Goal: Task Accomplishment & Management: Complete application form

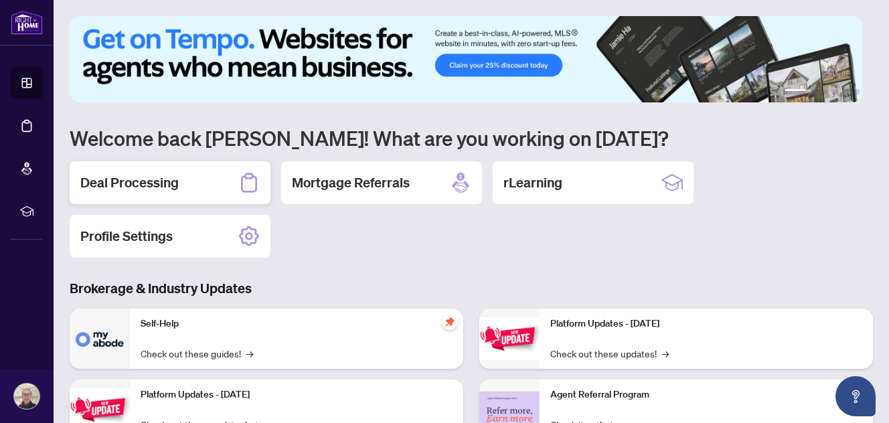
click at [213, 175] on div "Deal Processing" at bounding box center [170, 182] width 201 height 43
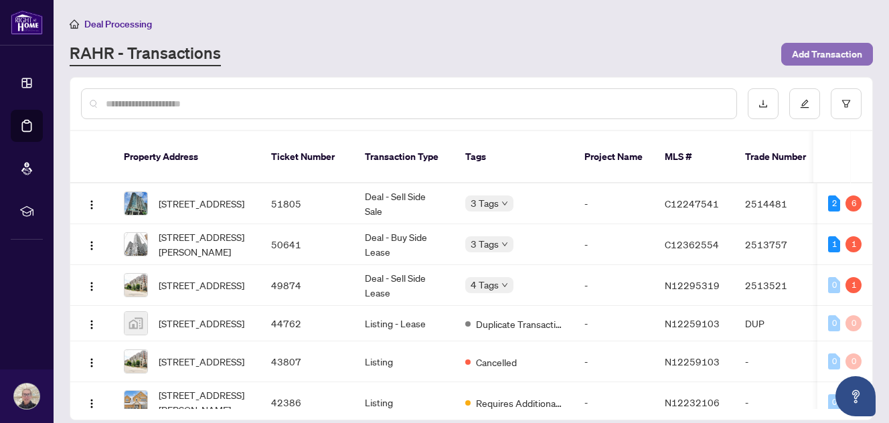
click at [839, 52] on span "Add Transaction" at bounding box center [827, 54] width 70 height 21
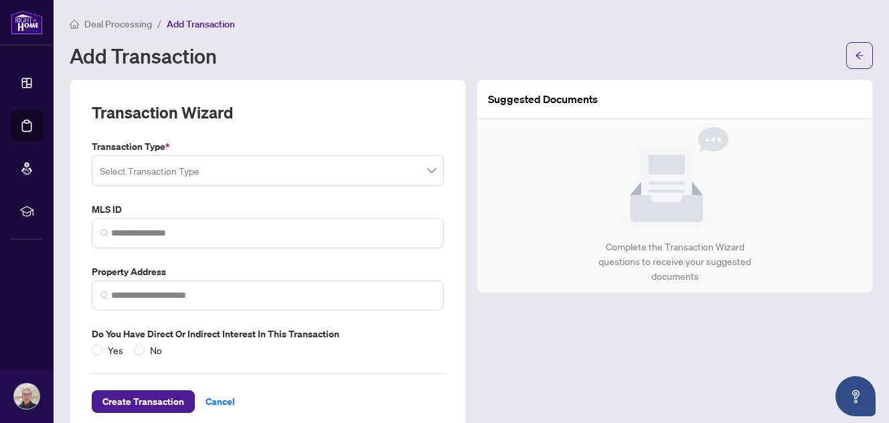
click at [417, 175] on input "search" at bounding box center [262, 172] width 324 height 29
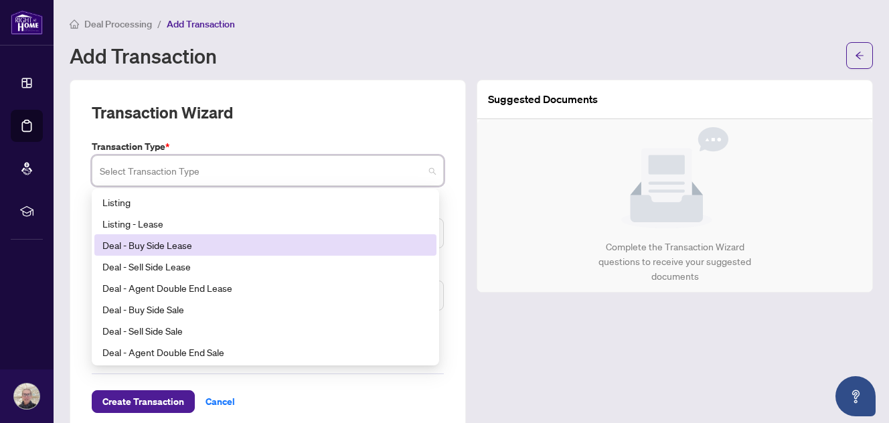
click at [288, 250] on div "Deal - Buy Side Lease" at bounding box center [265, 245] width 326 height 15
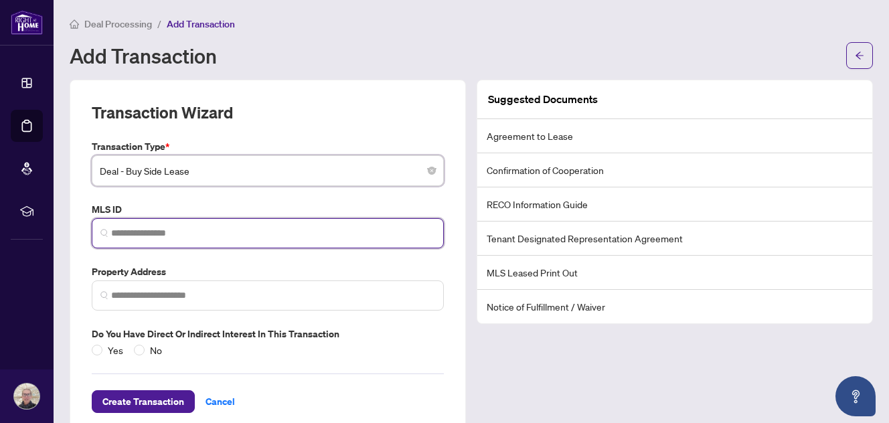
click at [230, 232] on input "search" at bounding box center [273, 233] width 324 height 14
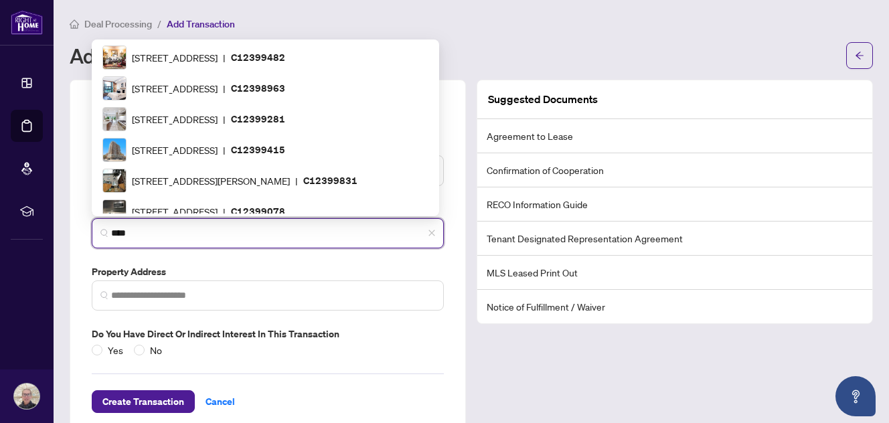
drag, startPoint x: 162, startPoint y: 224, endPoint x: 91, endPoint y: 224, distance: 71.0
click at [92, 224] on span "****" at bounding box center [268, 233] width 352 height 30
type input "*"
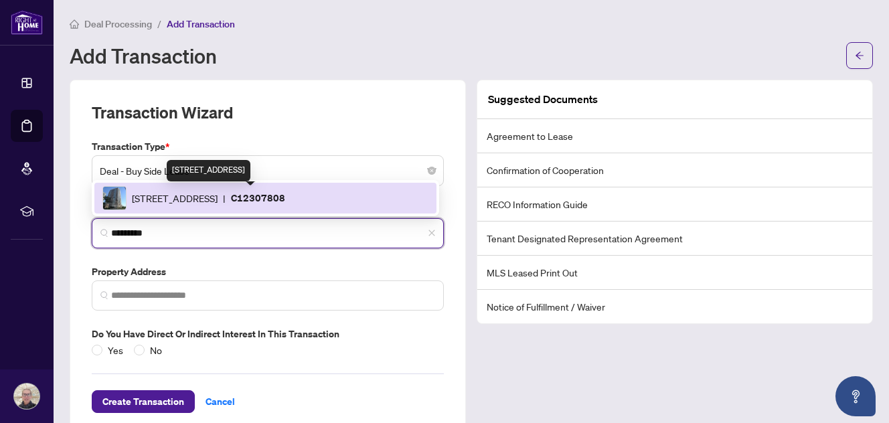
click at [198, 195] on span "[STREET_ADDRESS]" at bounding box center [175, 198] width 86 height 15
type input "*********"
type input "**********"
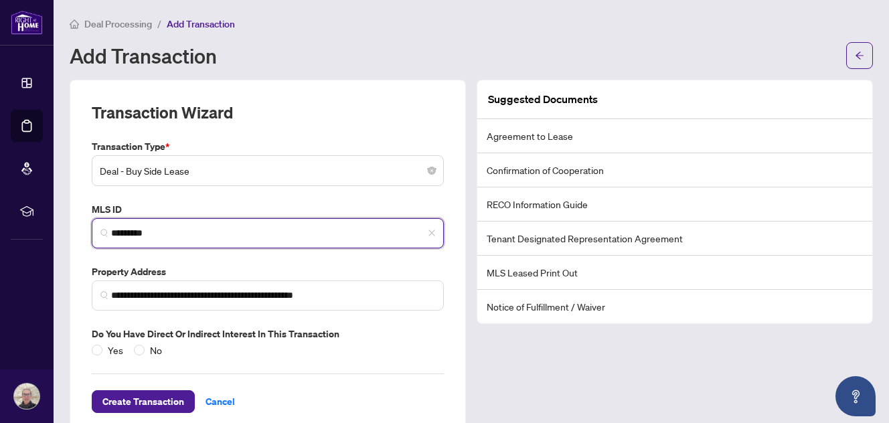
scroll to position [25, 0]
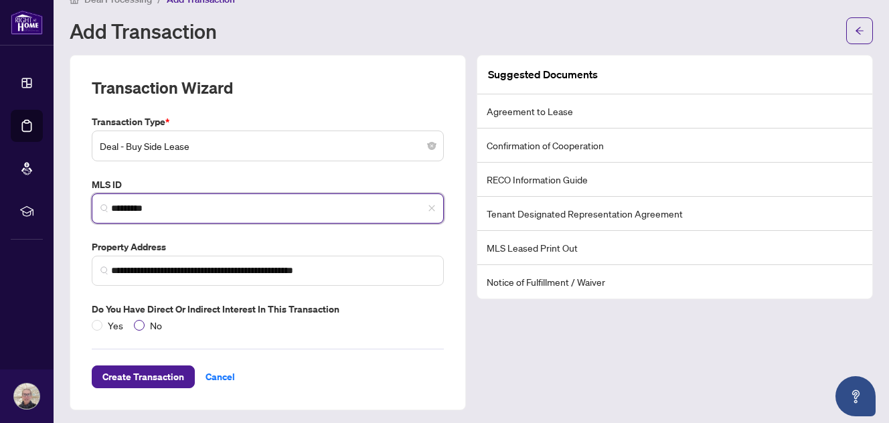
type input "*********"
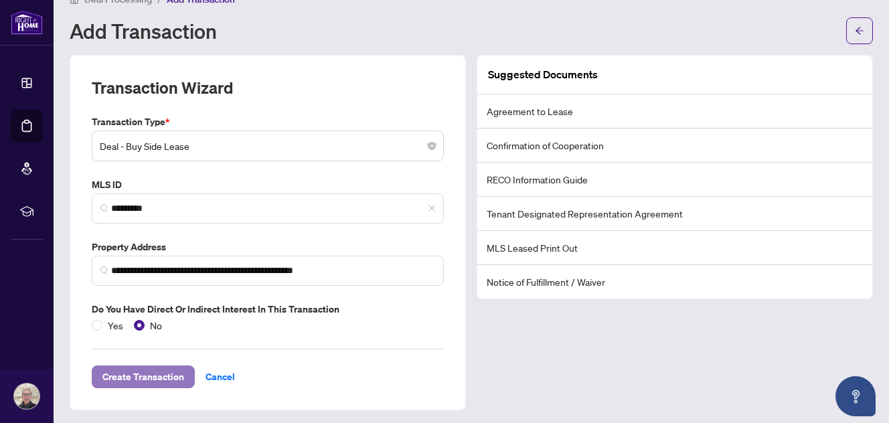
click at [152, 370] on span "Create Transaction" at bounding box center [143, 376] width 82 height 21
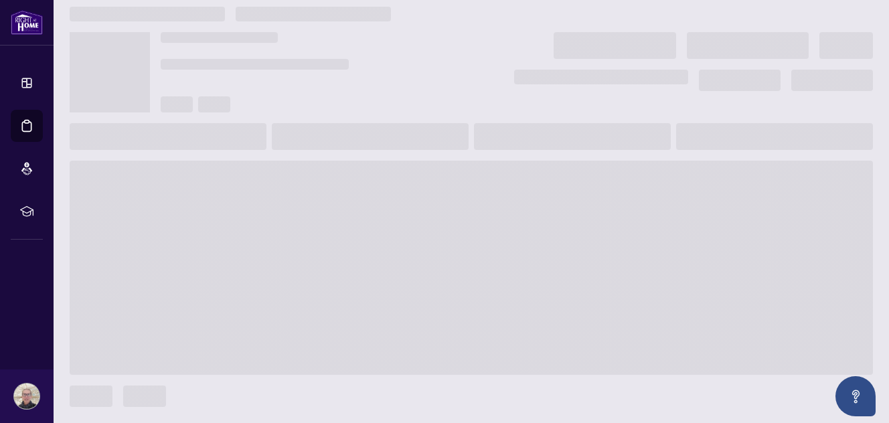
scroll to position [9, 0]
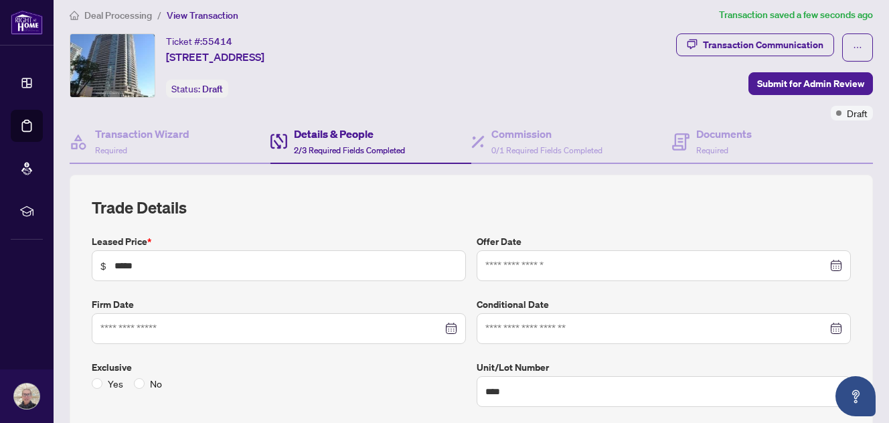
type input "**********"
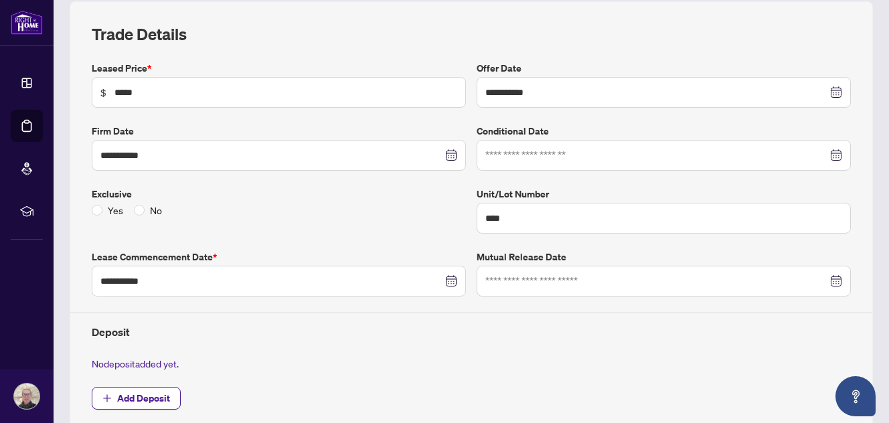
scroll to position [210, 0]
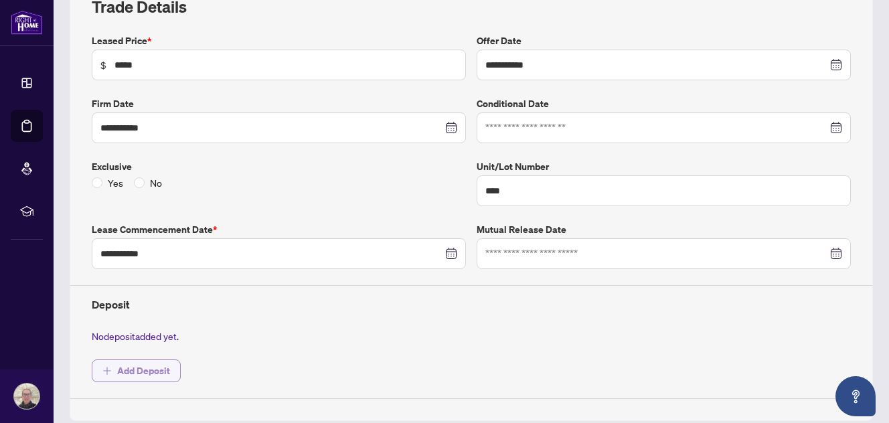
click at [153, 360] on span "Add Deposit" at bounding box center [143, 370] width 53 height 21
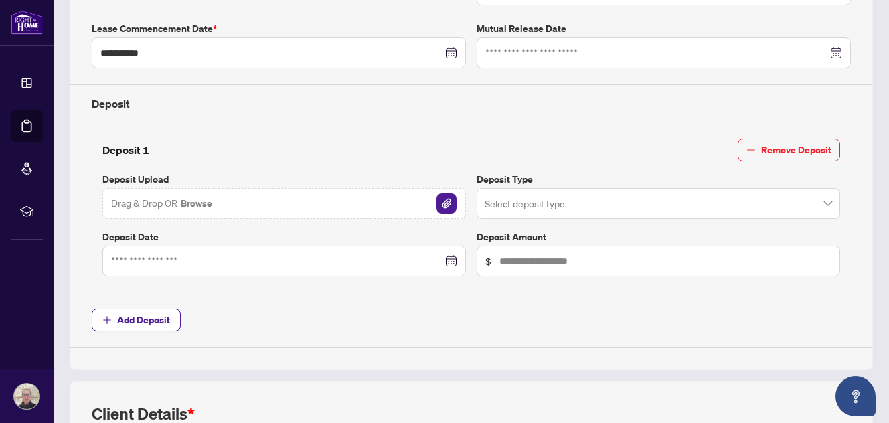
scroll to position [411, 0]
click at [440, 198] on img "button" at bounding box center [447, 203] width 20 height 20
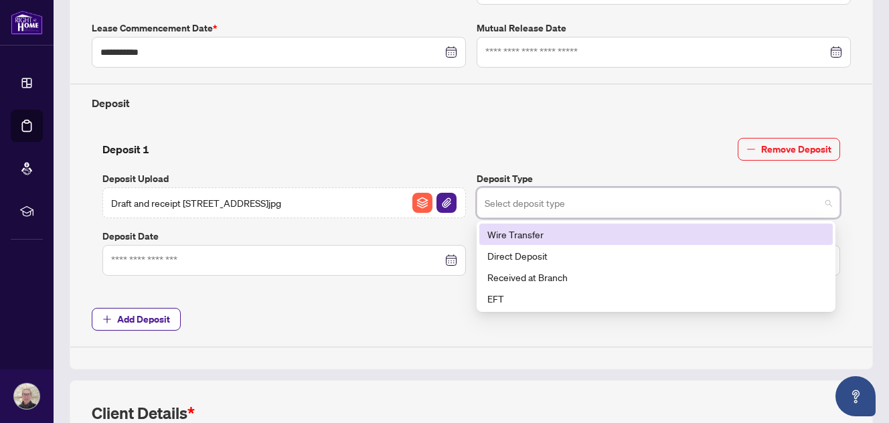
click at [601, 206] on input "search" at bounding box center [652, 204] width 335 height 29
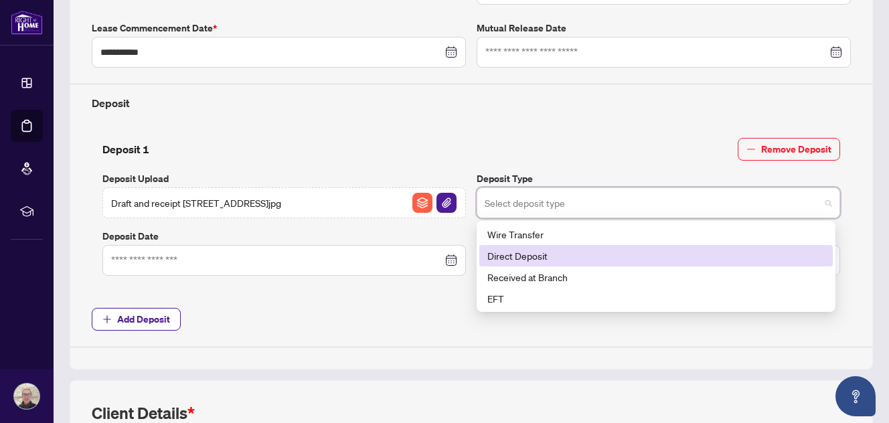
click at [559, 255] on div "Direct Deposit" at bounding box center [657, 255] width 338 height 15
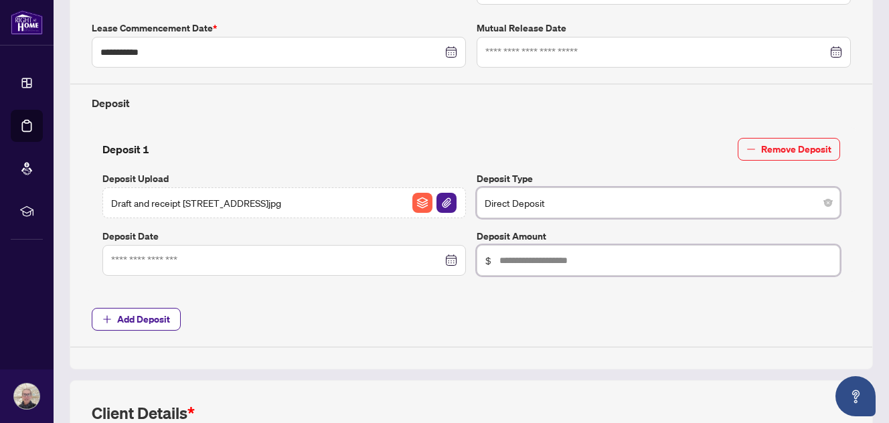
click at [558, 255] on input "text" at bounding box center [666, 260] width 332 height 15
click at [445, 258] on div at bounding box center [284, 260] width 346 height 15
type input "******"
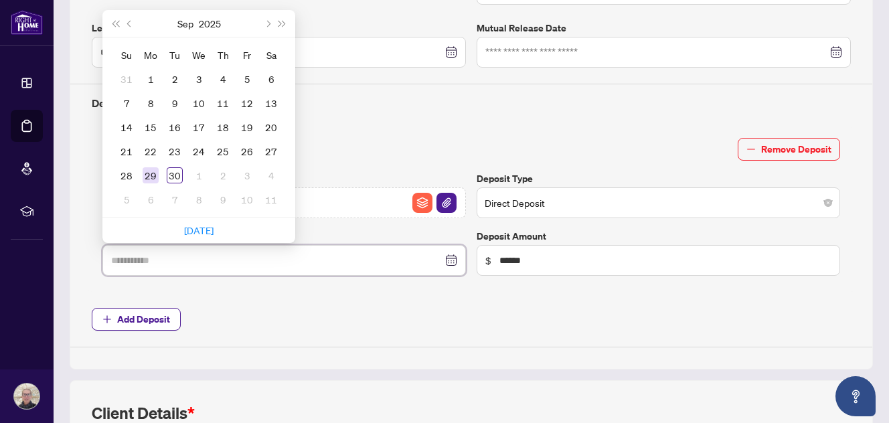
type input "**********"
click at [149, 167] on div "29" at bounding box center [151, 175] width 16 height 16
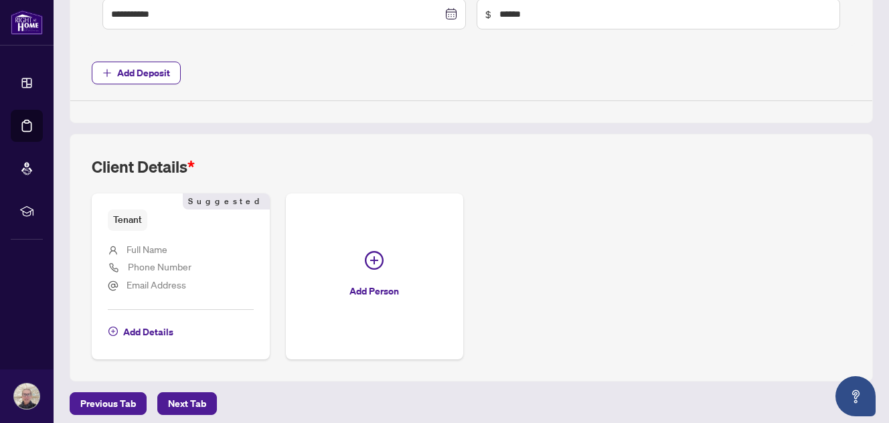
scroll to position [658, 0]
click at [140, 242] on span "Full Name" at bounding box center [147, 248] width 41 height 12
click at [137, 321] on span "Add Details" at bounding box center [148, 331] width 50 height 21
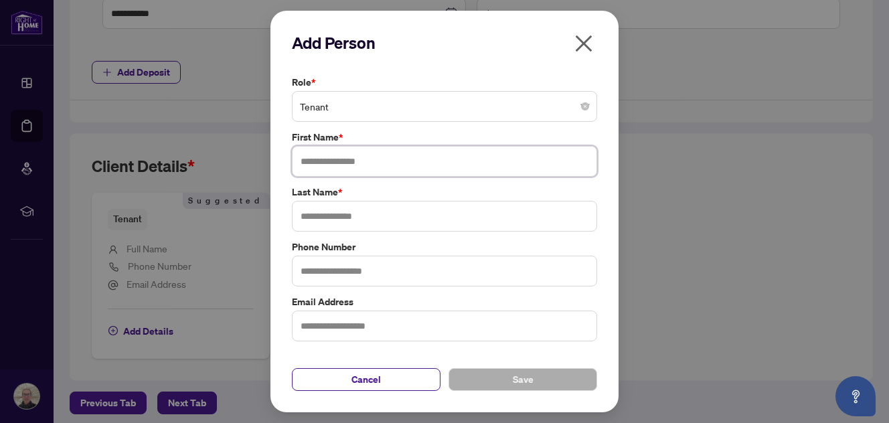
click at [344, 161] on input "text" at bounding box center [444, 161] width 305 height 31
type input "******"
click at [342, 220] on input "text" at bounding box center [444, 216] width 305 height 31
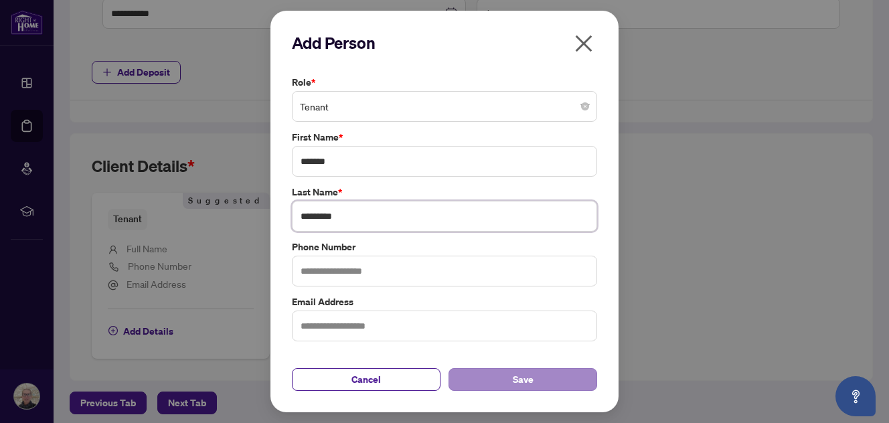
type input "*********"
click at [530, 376] on span "Save" at bounding box center [523, 379] width 21 height 21
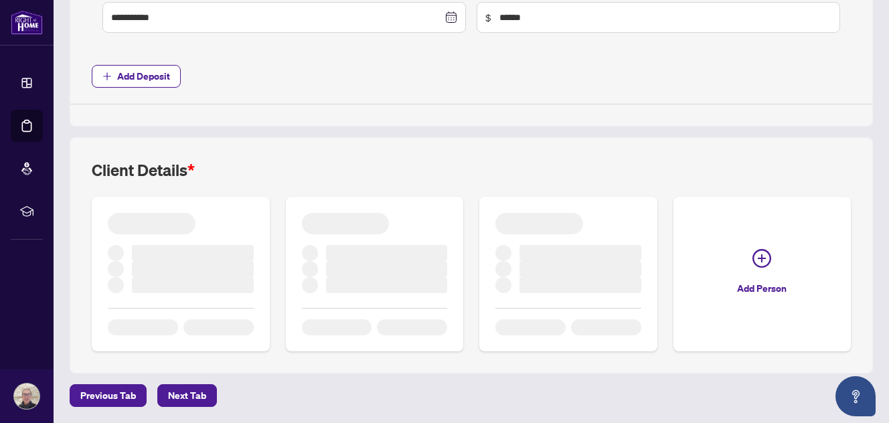
scroll to position [648, 0]
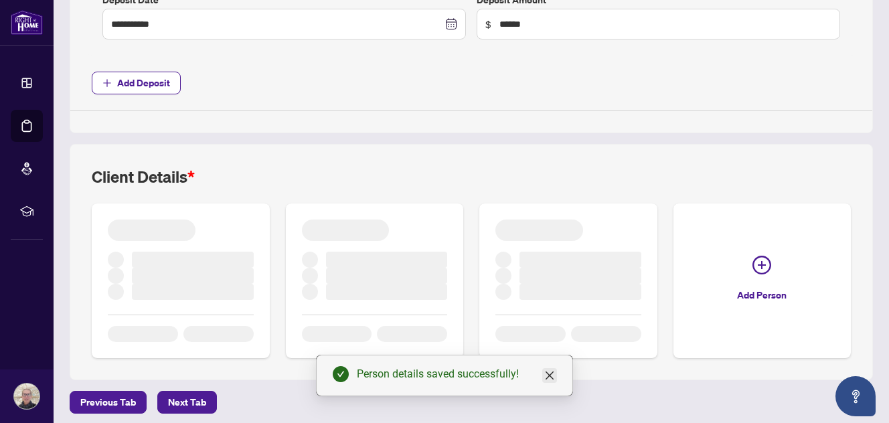
click at [546, 374] on icon "close" at bounding box center [549, 375] width 11 height 11
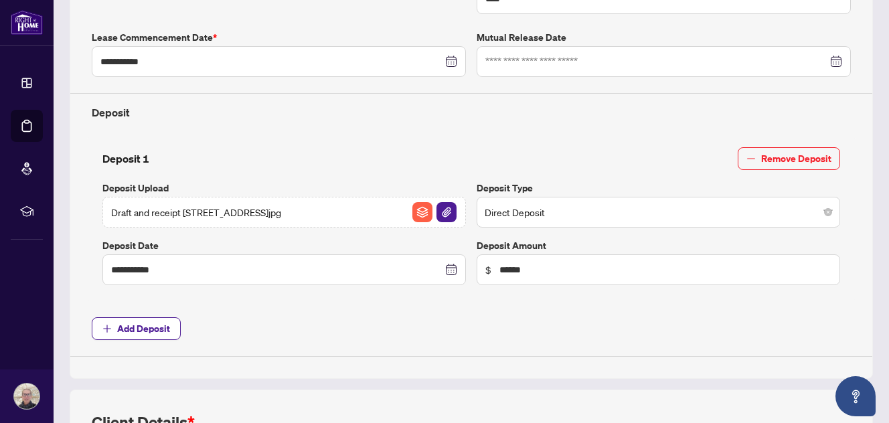
scroll to position [640, 0]
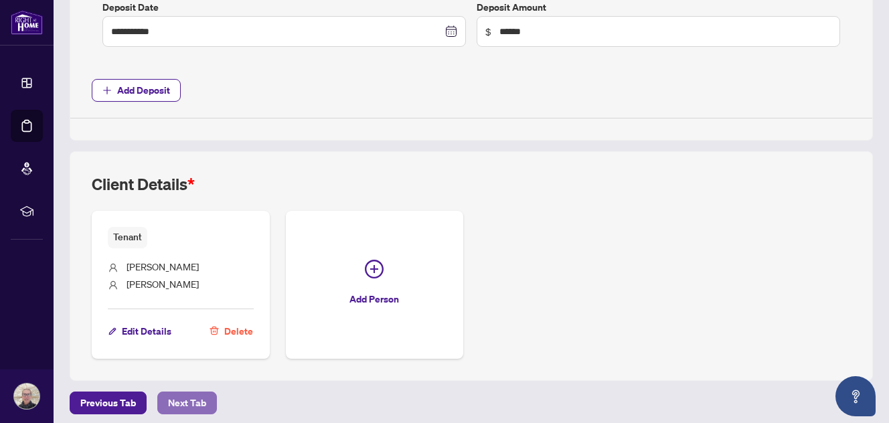
click at [188, 392] on span "Next Tab" at bounding box center [187, 402] width 38 height 21
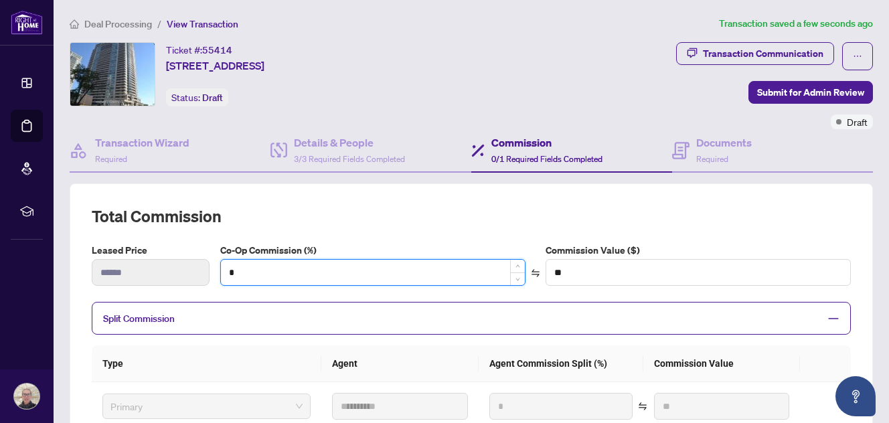
click at [303, 273] on input "*" at bounding box center [373, 272] width 304 height 25
click at [204, 275] on div "Leased Price ****** Co-Op Commission (%) * Commission Value ($) **" at bounding box center [471, 270] width 770 height 54
type input "*"
type input "****"
type input "**"
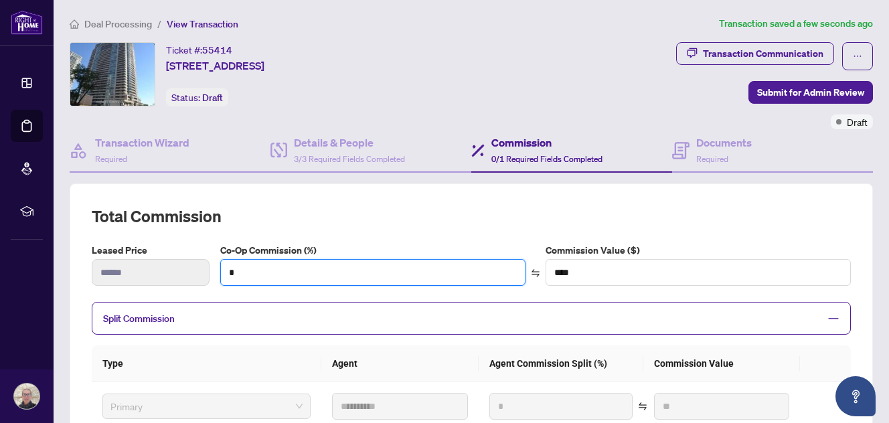
type input "******"
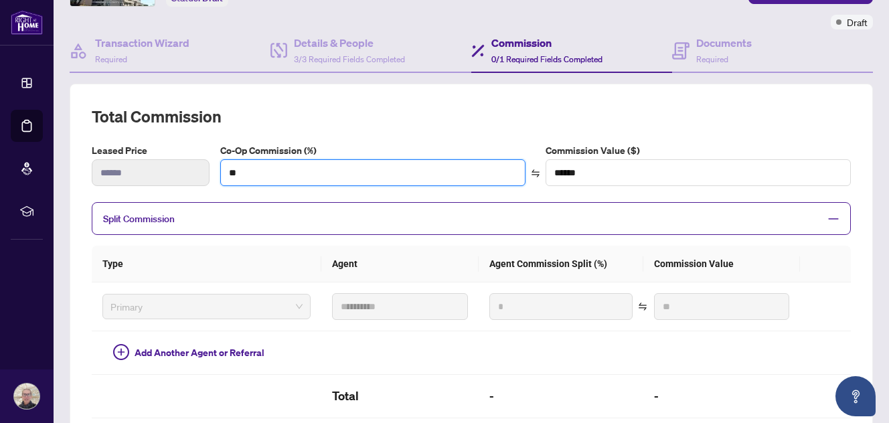
scroll to position [134, 0]
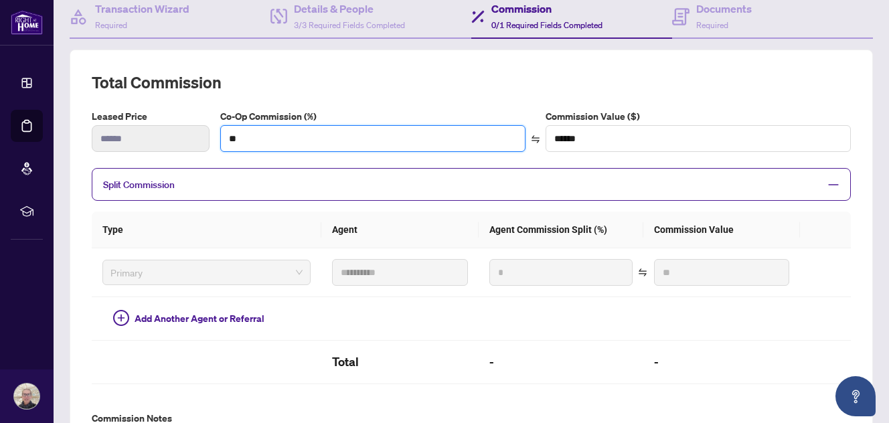
type input "**"
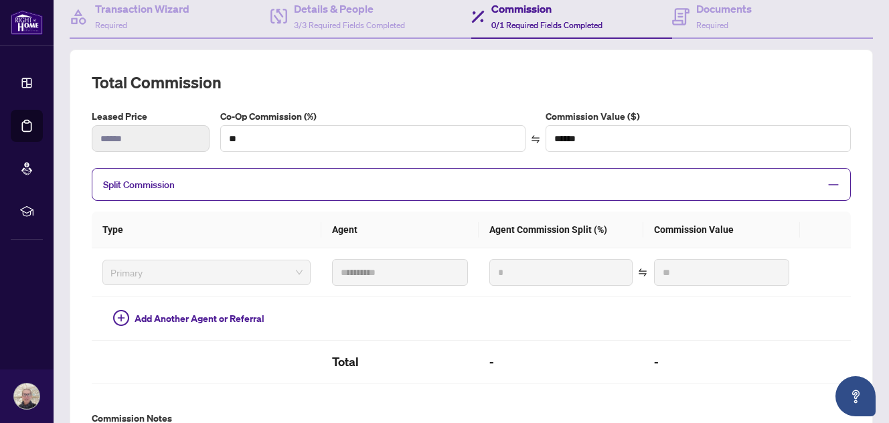
click at [840, 228] on th at bounding box center [825, 230] width 51 height 37
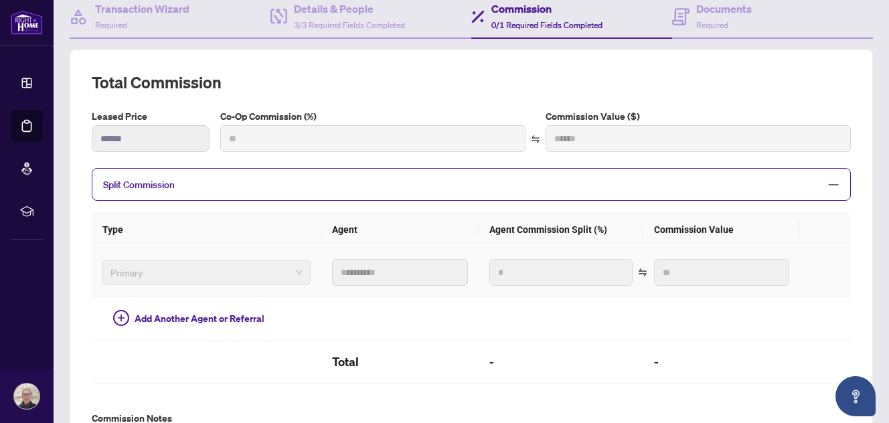
type input "***"
type input "******"
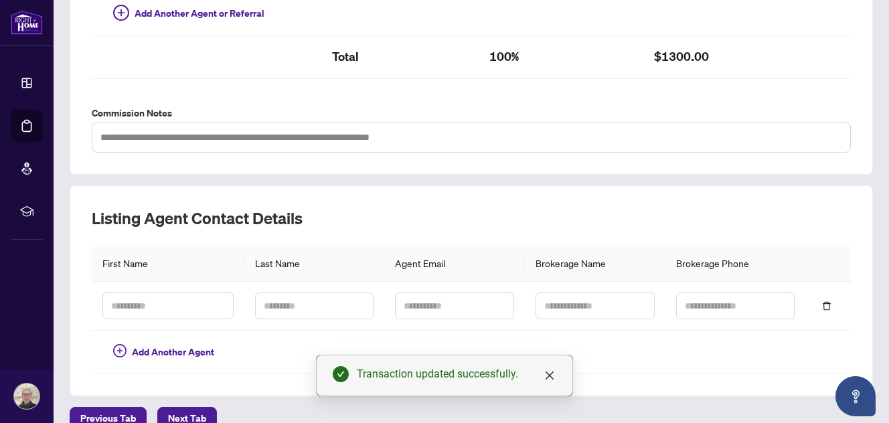
scroll to position [456, 0]
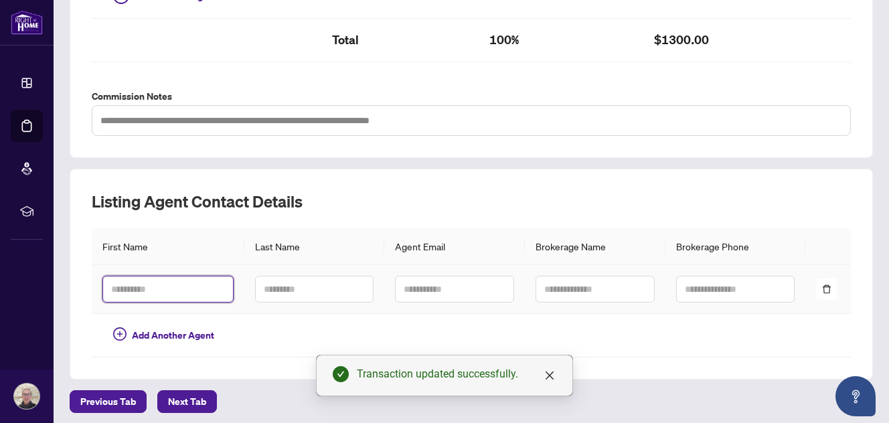
click at [193, 284] on input "text" at bounding box center [167, 289] width 131 height 27
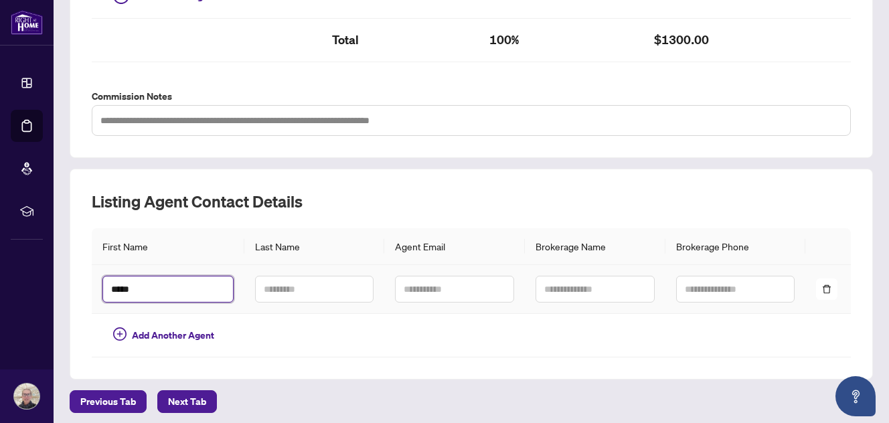
type input "*****"
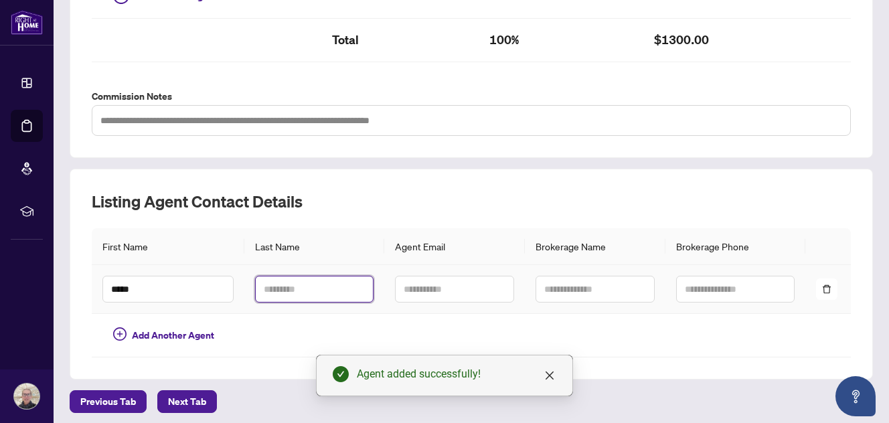
click at [276, 284] on input "text" at bounding box center [314, 289] width 119 height 27
type input "*****"
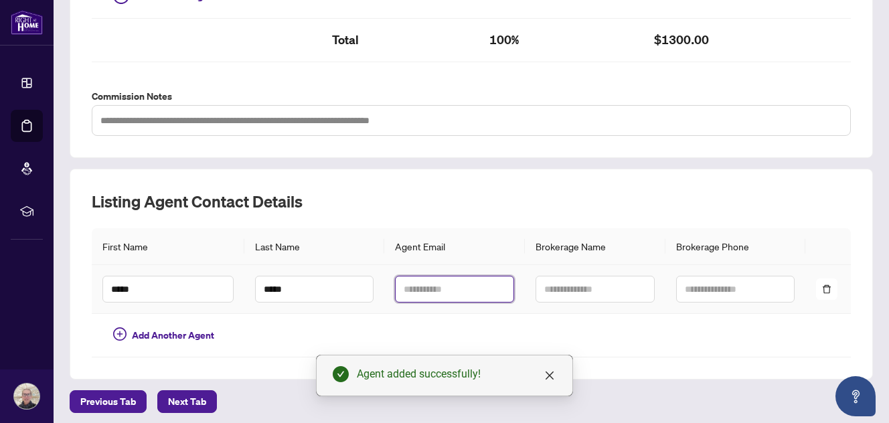
click at [437, 286] on input "text" at bounding box center [454, 289] width 119 height 27
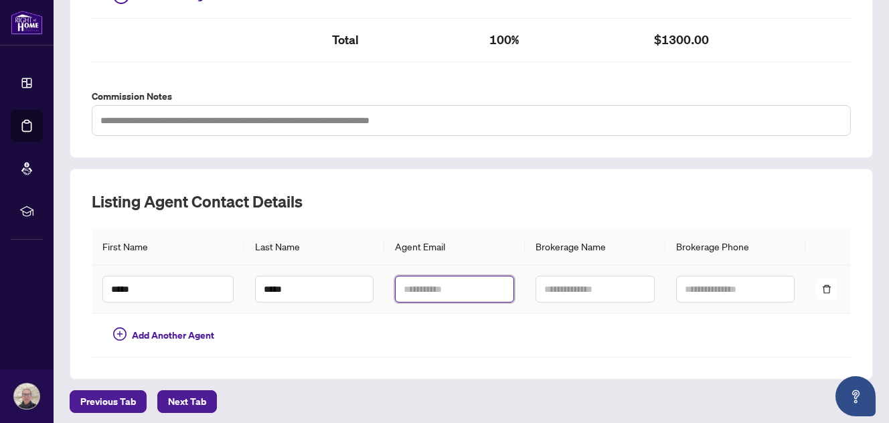
click at [461, 287] on input "text" at bounding box center [454, 289] width 119 height 27
type input "**********"
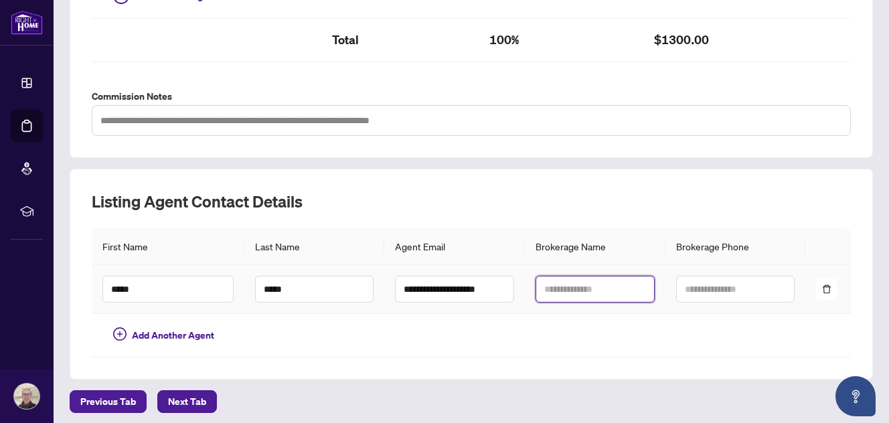
click at [594, 285] on input "text" at bounding box center [595, 289] width 119 height 27
click at [609, 285] on input "text" at bounding box center [595, 289] width 119 height 27
type input "**********"
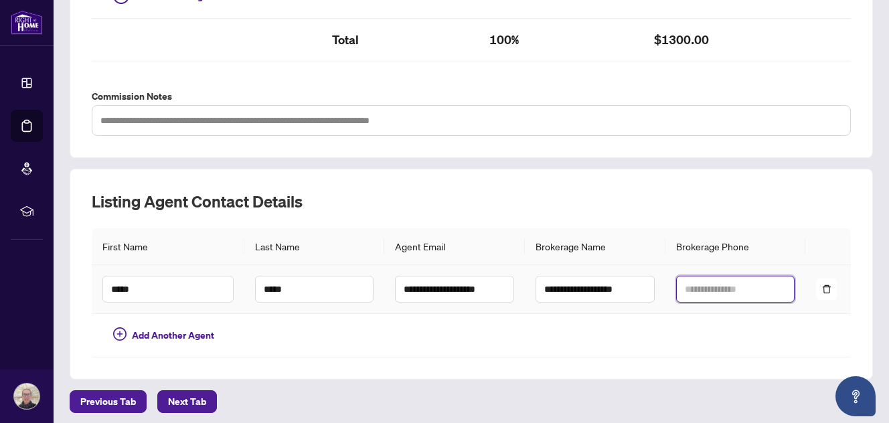
click at [757, 287] on input "text" at bounding box center [735, 289] width 119 height 27
type input "**********"
click at [834, 289] on td at bounding box center [829, 289] width 46 height 49
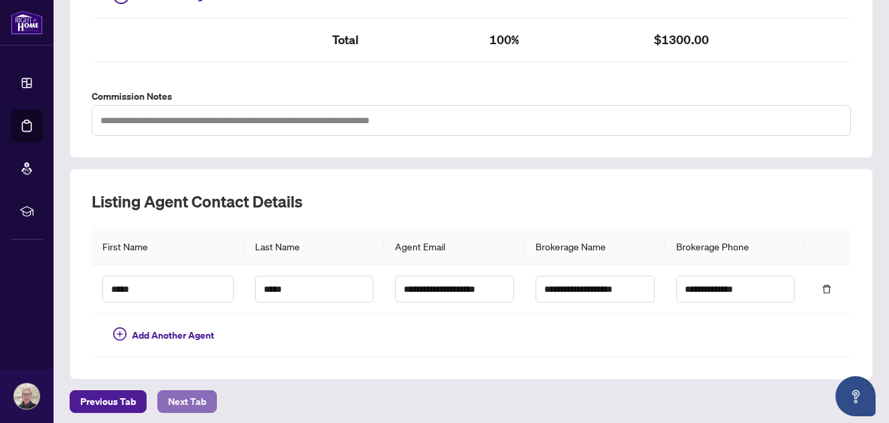
click at [187, 394] on span "Next Tab" at bounding box center [187, 401] width 38 height 21
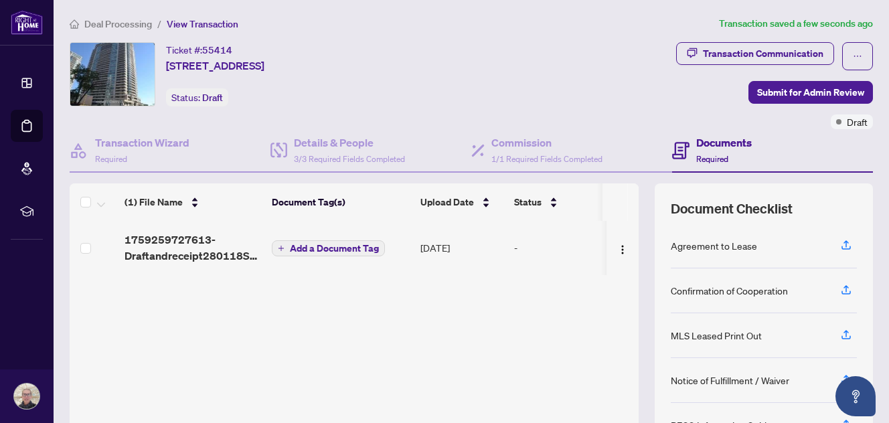
click at [331, 244] on span "Add a Document Tag" at bounding box center [334, 248] width 89 height 9
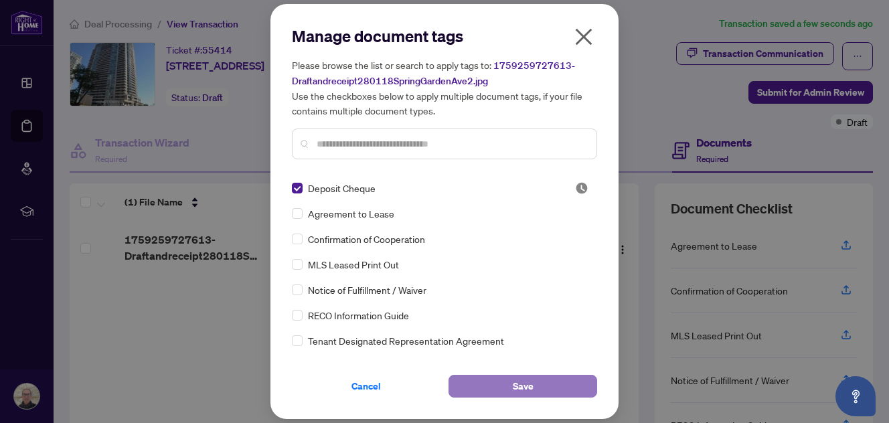
click at [510, 378] on button "Save" at bounding box center [523, 386] width 149 height 23
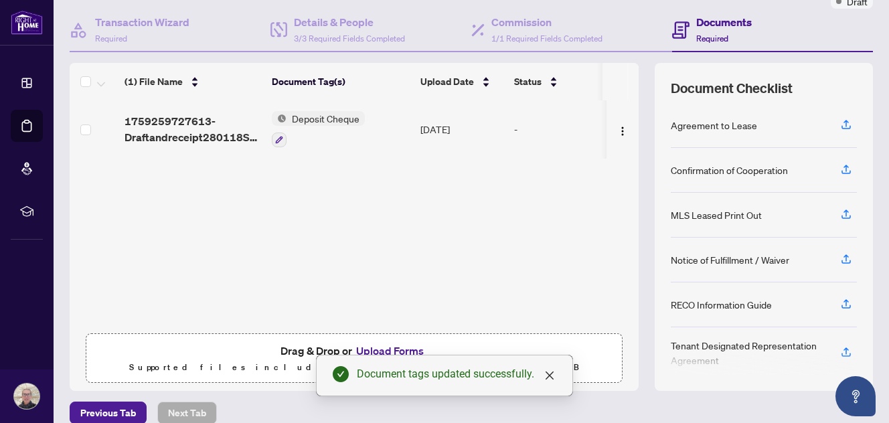
scroll to position [134, 0]
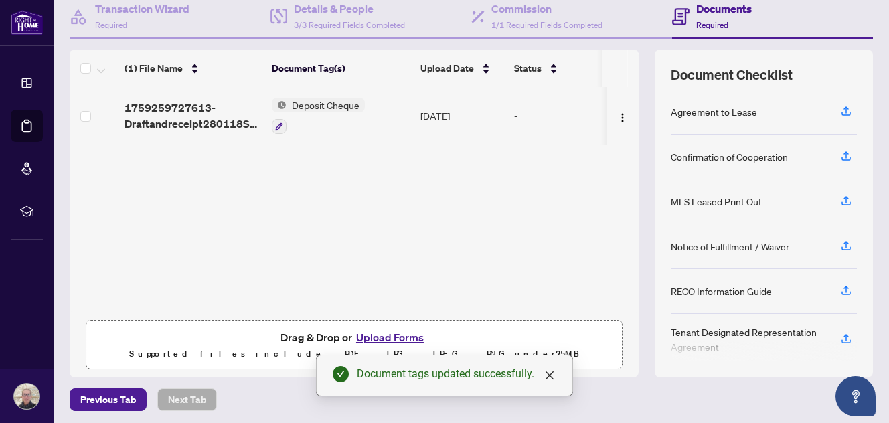
click at [390, 333] on button "Upload Forms" at bounding box center [390, 337] width 76 height 17
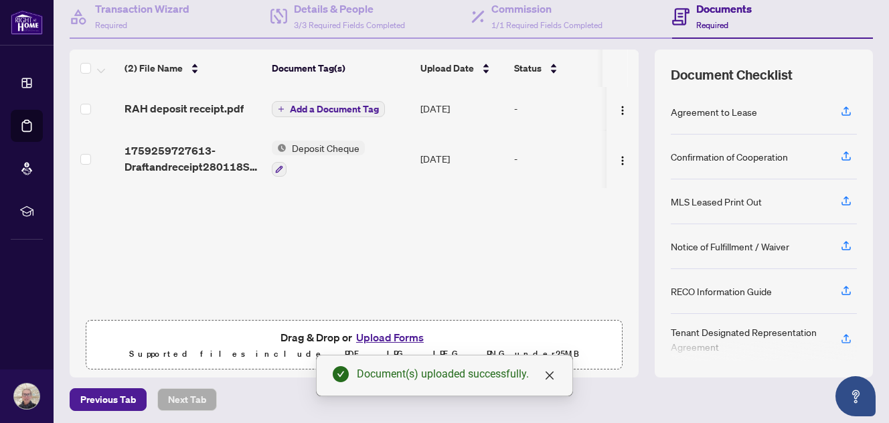
click at [312, 104] on span "Add a Document Tag" at bounding box center [334, 108] width 89 height 9
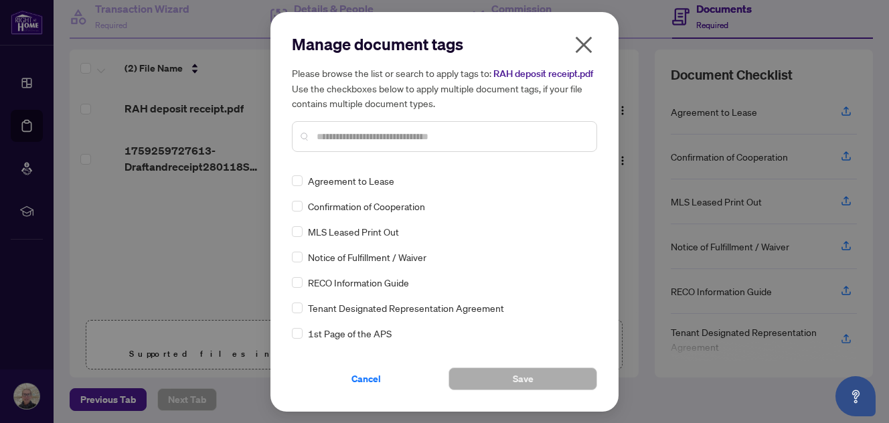
click at [363, 144] on input "text" at bounding box center [451, 136] width 269 height 15
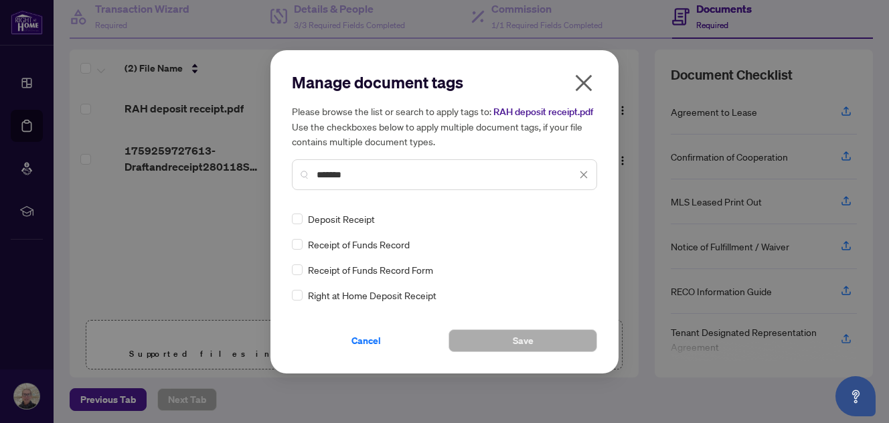
type input "*******"
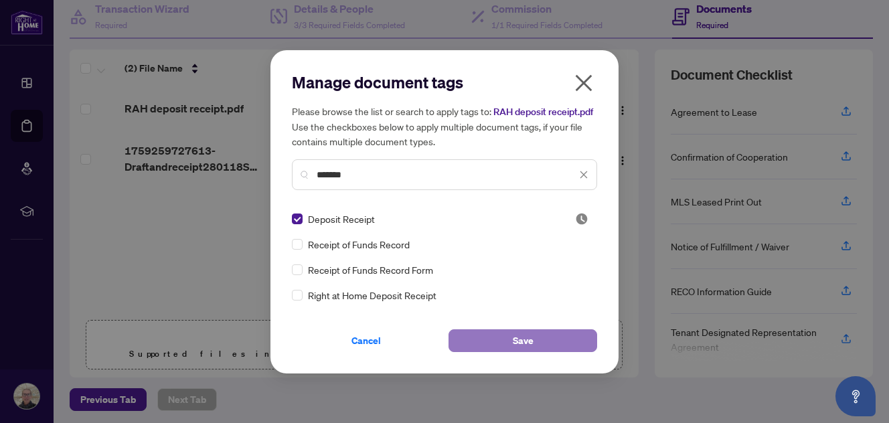
click at [492, 348] on button "Save" at bounding box center [523, 340] width 149 height 23
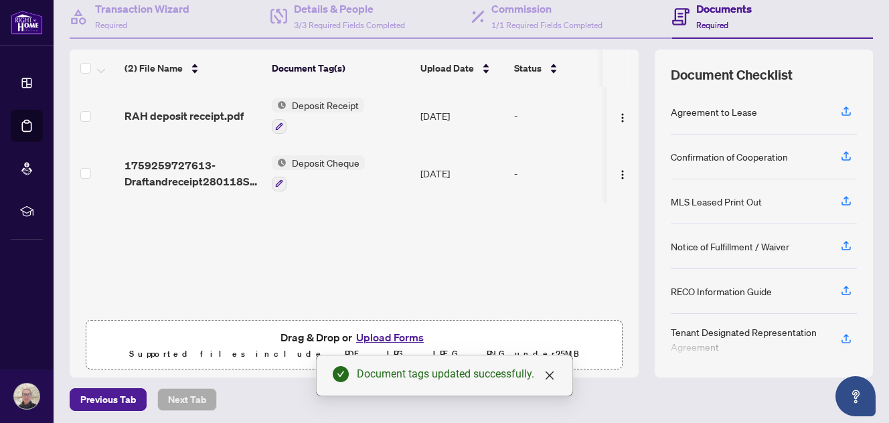
click at [400, 330] on button "Upload Forms" at bounding box center [390, 337] width 76 height 17
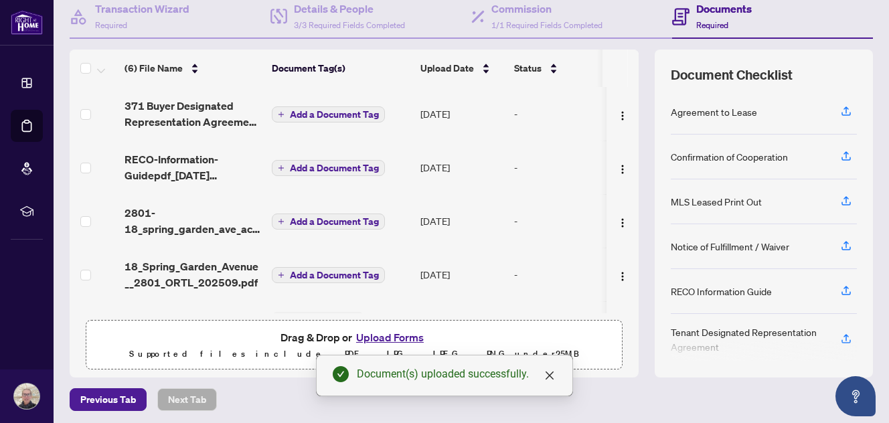
drag, startPoint x: 337, startPoint y: 219, endPoint x: 374, endPoint y: 219, distance: 37.5
click at [374, 219] on span "Add a Document Tag" at bounding box center [334, 221] width 89 height 9
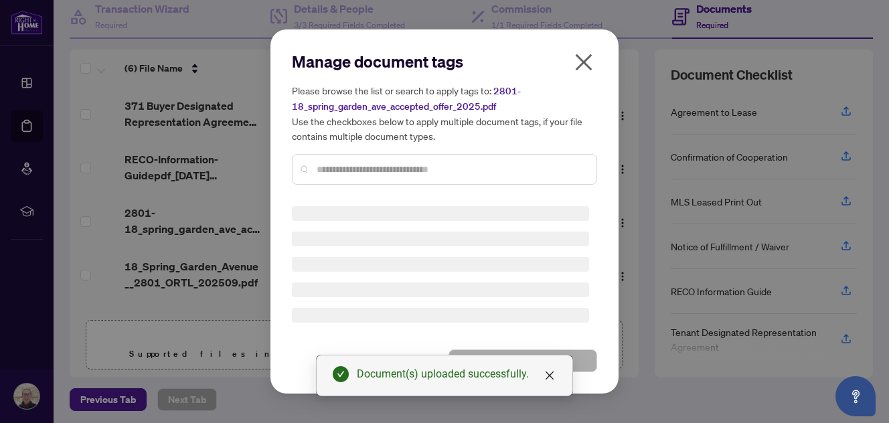
click at [576, 64] on icon "close" at bounding box center [583, 62] width 21 height 21
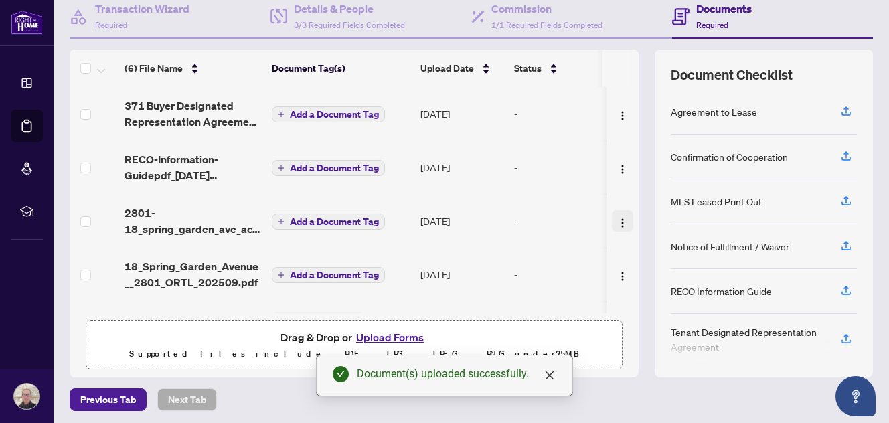
click at [617, 218] on img "button" at bounding box center [622, 223] width 11 height 11
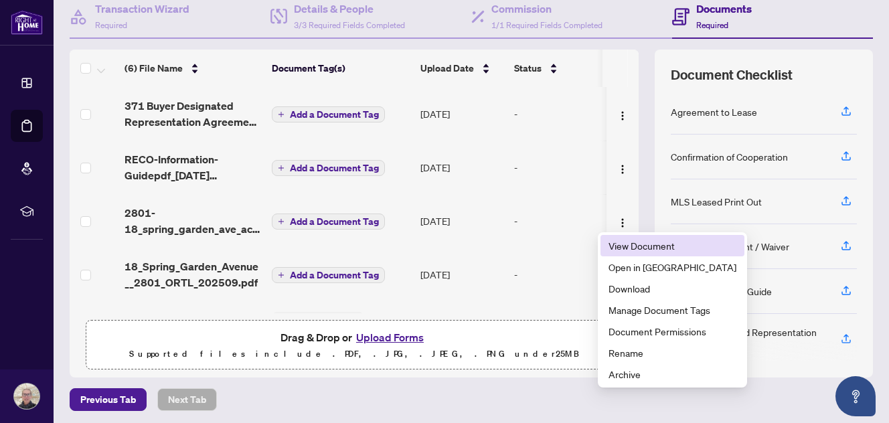
click at [618, 245] on span "View Document" at bounding box center [673, 245] width 128 height 15
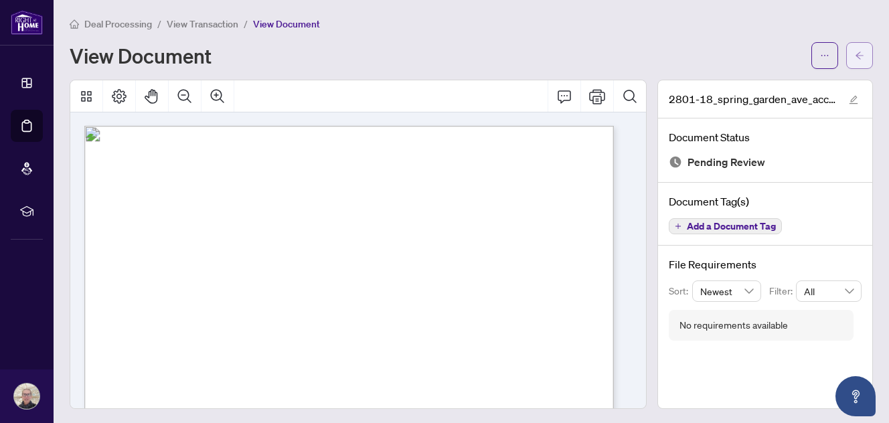
click at [856, 53] on button "button" at bounding box center [859, 55] width 27 height 27
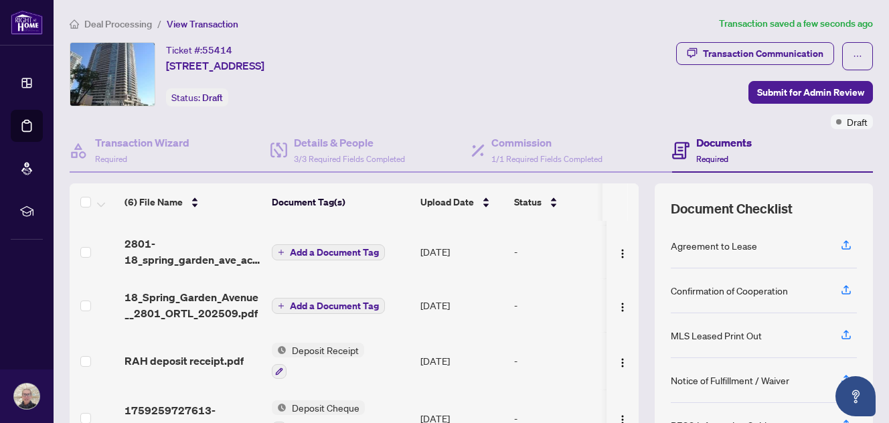
scroll to position [39, 0]
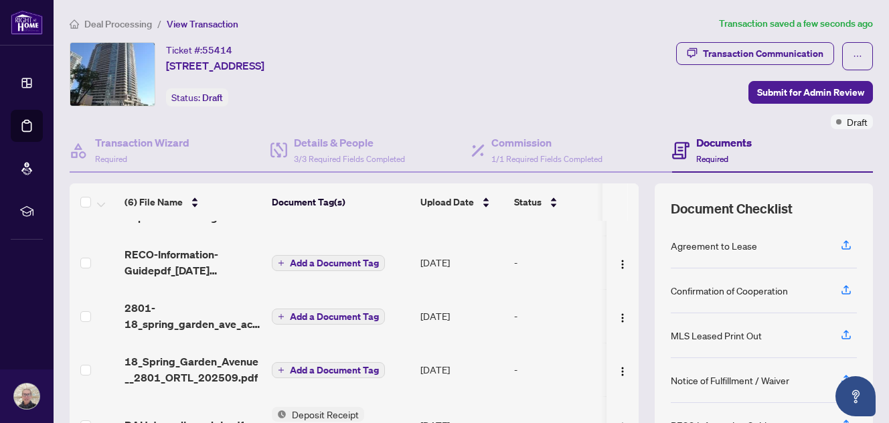
click at [344, 312] on span "Add a Document Tag" at bounding box center [334, 316] width 89 height 9
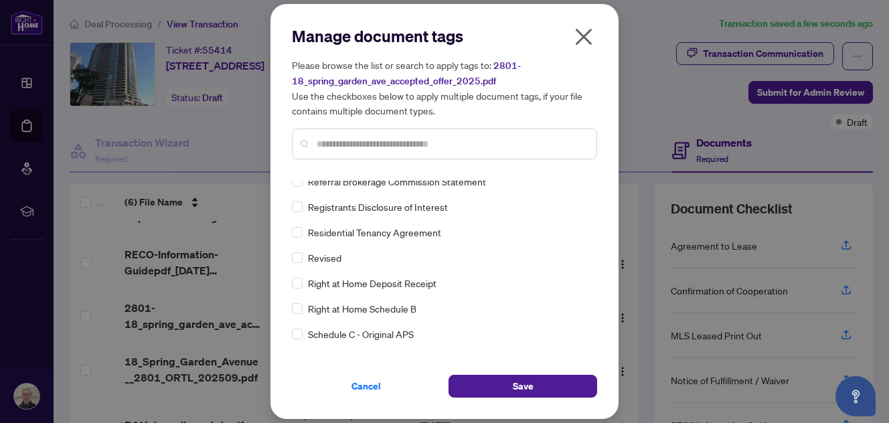
scroll to position [0, 0]
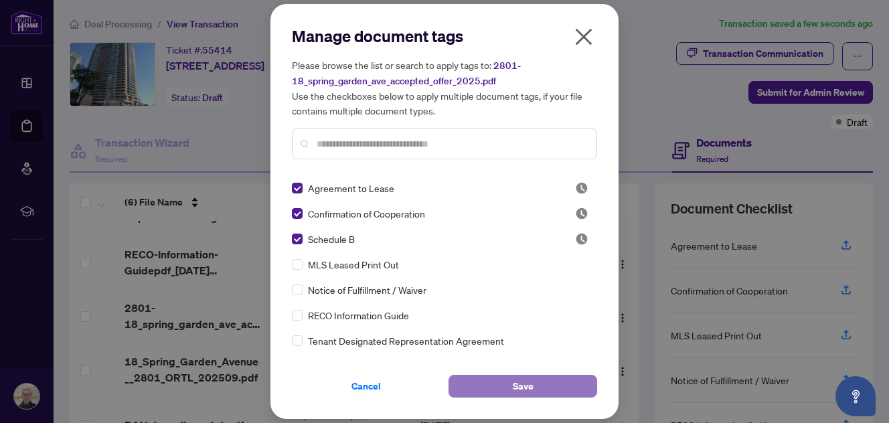
click at [519, 383] on span "Save" at bounding box center [523, 386] width 21 height 21
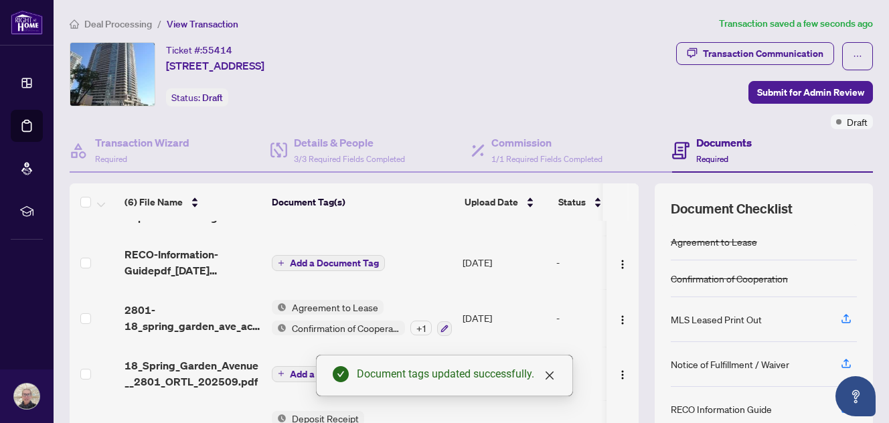
click at [588, 333] on td "-" at bounding box center [608, 318] width 114 height 58
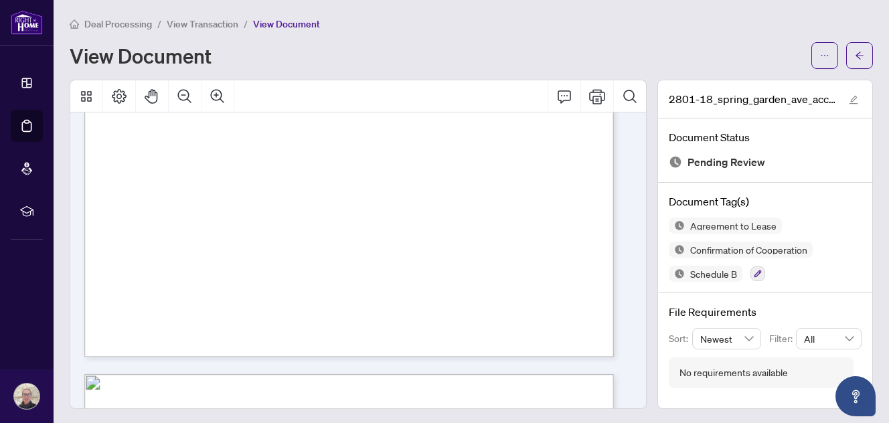
scroll to position [8858, 0]
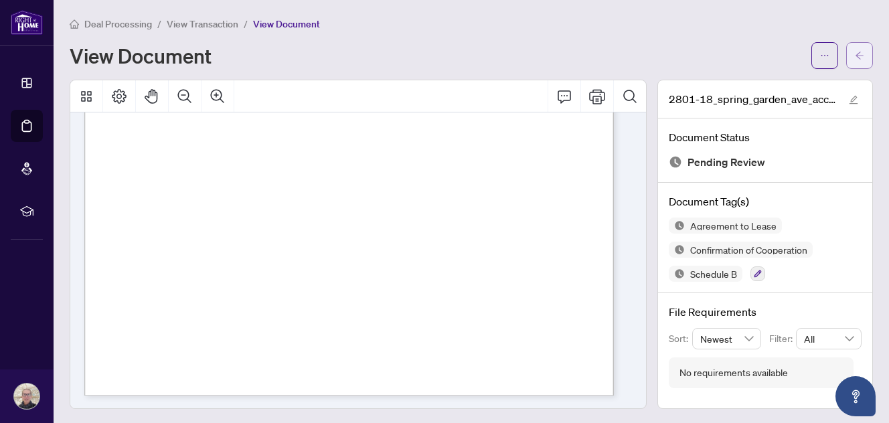
click at [855, 51] on icon "arrow-left" at bounding box center [859, 55] width 9 height 9
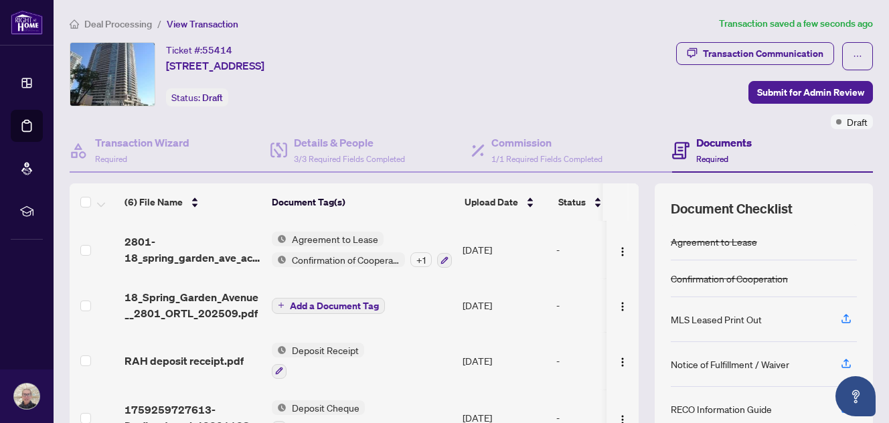
scroll to position [109, 0]
click at [617, 305] on img "button" at bounding box center [622, 306] width 11 height 11
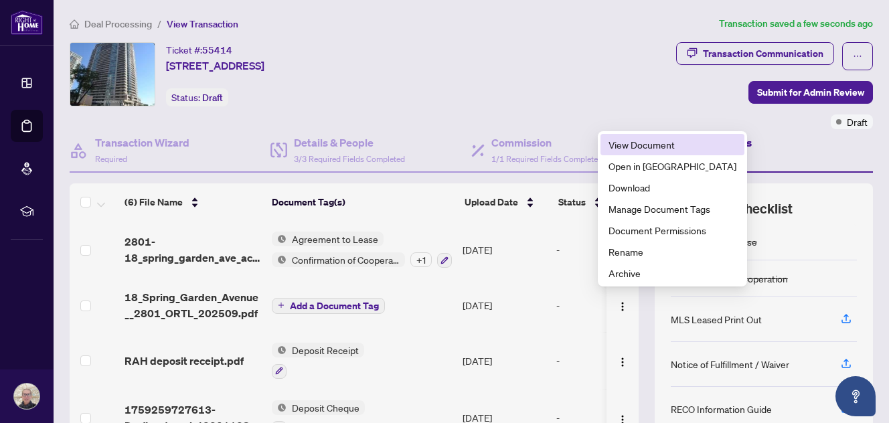
click at [646, 138] on span "View Document" at bounding box center [673, 144] width 128 height 15
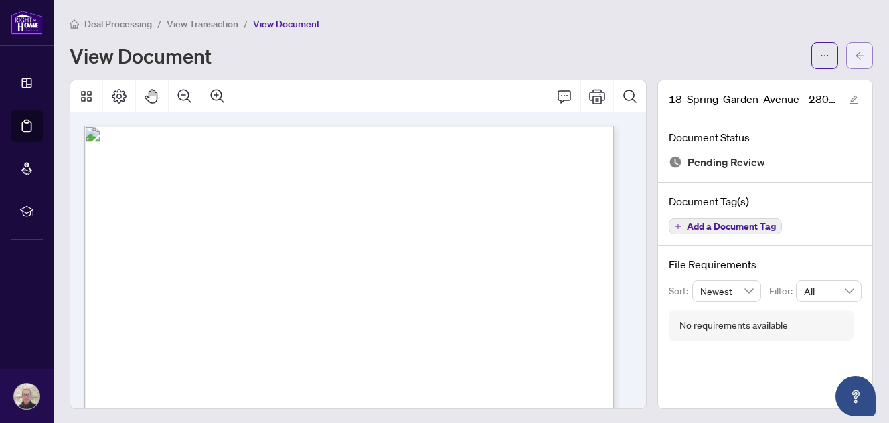
click at [855, 51] on icon "arrow-left" at bounding box center [859, 55] width 9 height 9
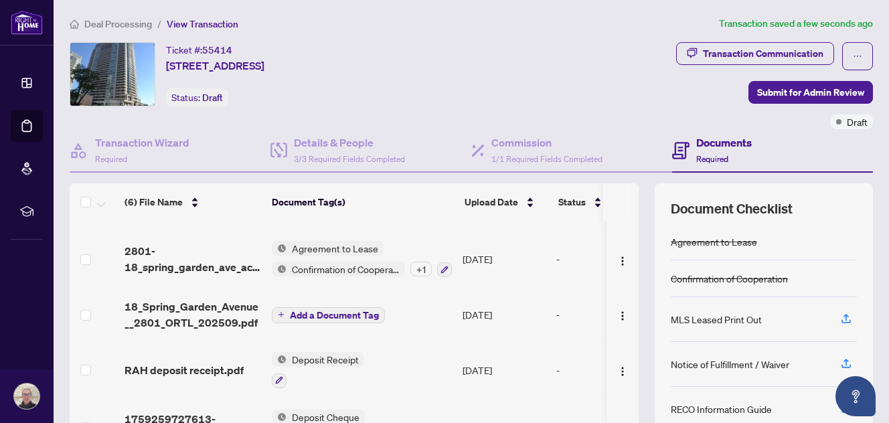
scroll to position [109, 0]
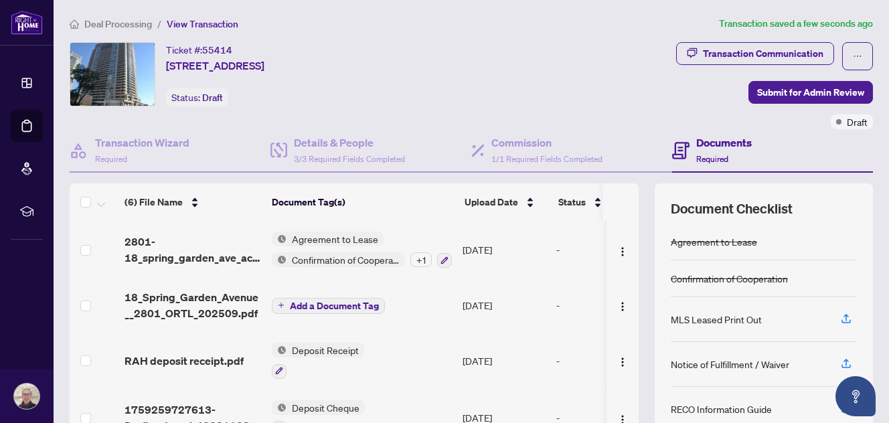
click at [357, 304] on span "Add a Document Tag" at bounding box center [334, 305] width 89 height 9
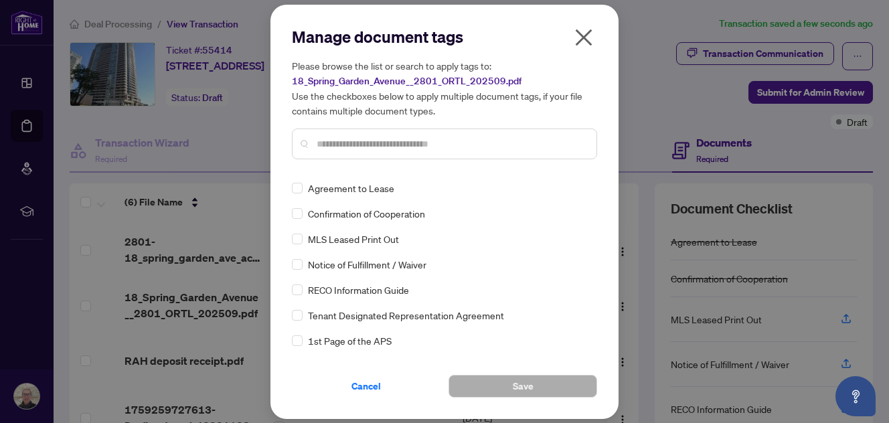
click at [416, 140] on input "text" at bounding box center [451, 144] width 269 height 15
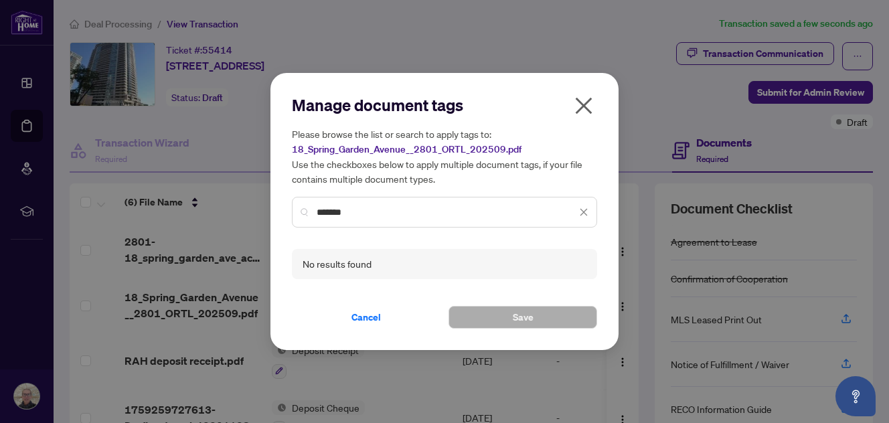
type input "*******"
drag, startPoint x: 366, startPoint y: 211, endPoint x: 303, endPoint y: 209, distance: 63.0
click at [303, 209] on div "*******" at bounding box center [444, 212] width 305 height 31
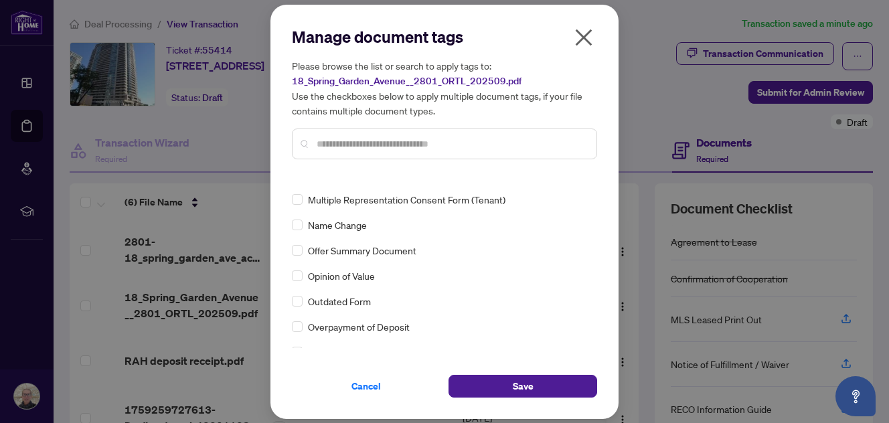
scroll to position [0, 0]
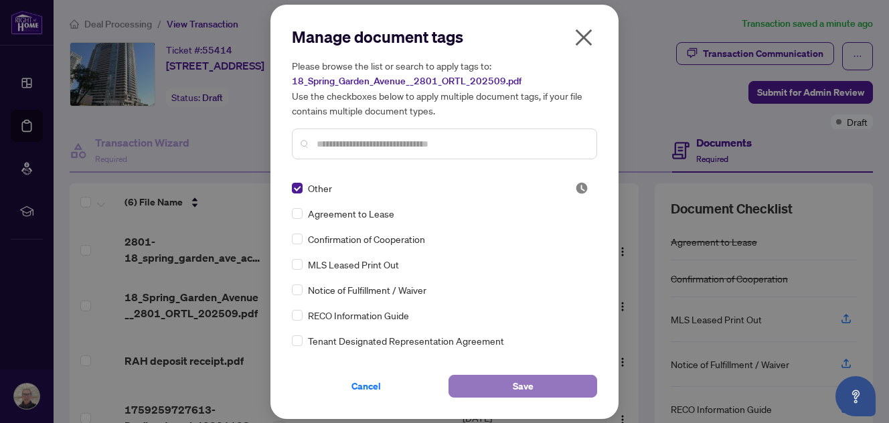
click at [512, 385] on button "Save" at bounding box center [523, 386] width 149 height 23
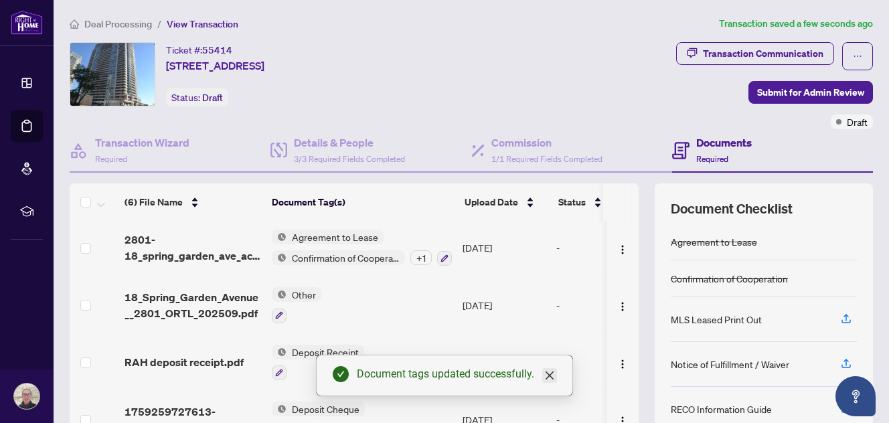
click at [553, 373] on icon "close" at bounding box center [549, 375] width 11 height 11
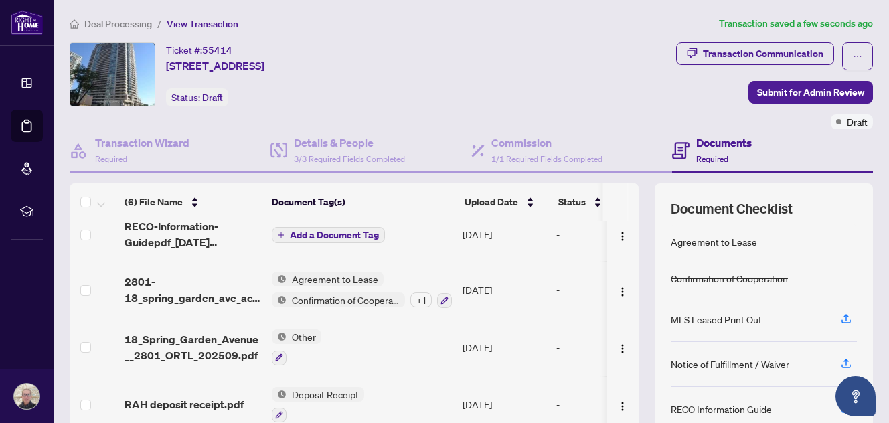
scroll to position [46, 0]
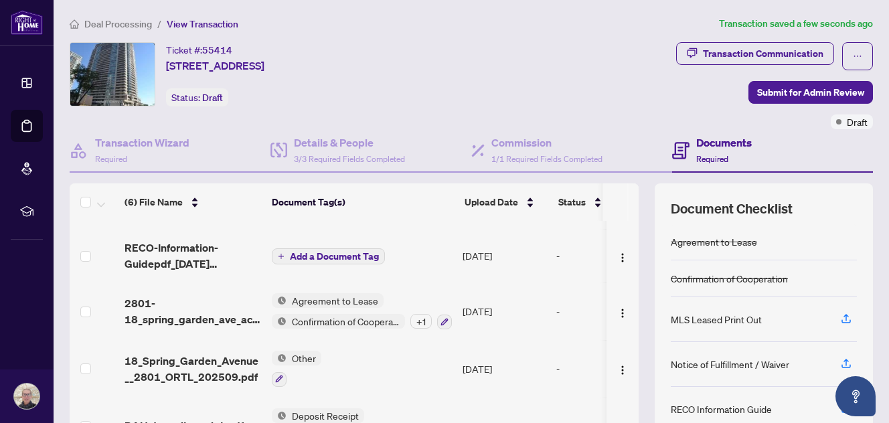
click at [314, 248] on button "Add a Document Tag" at bounding box center [328, 256] width 113 height 16
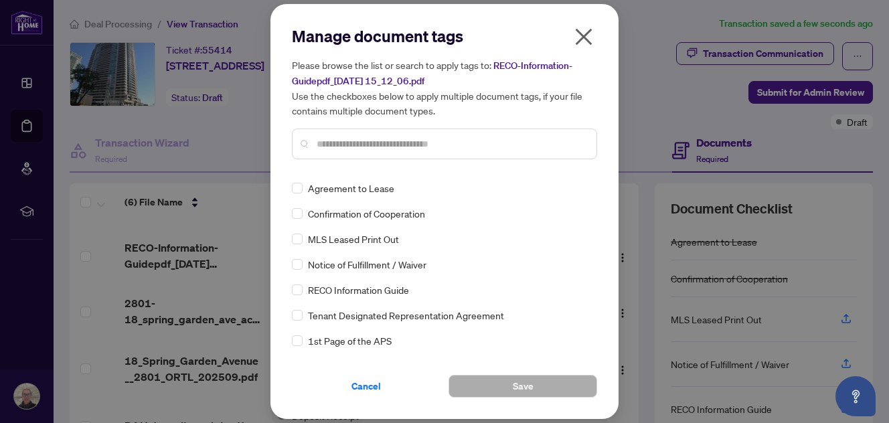
click at [374, 144] on input "text" at bounding box center [451, 144] width 269 height 15
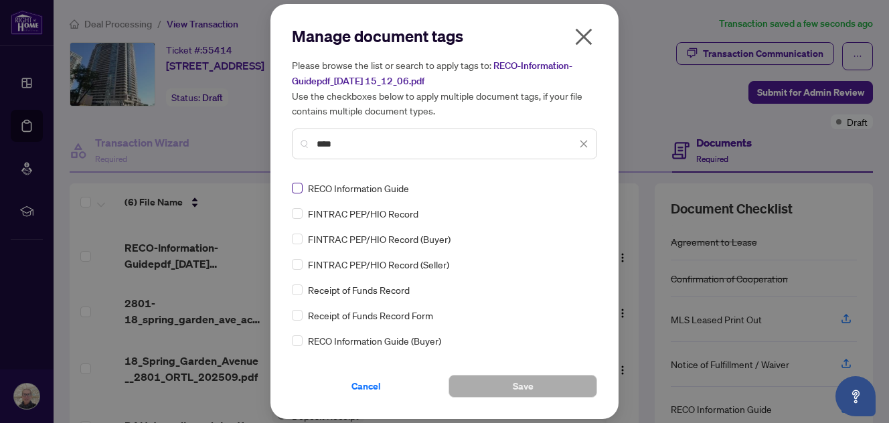
type input "****"
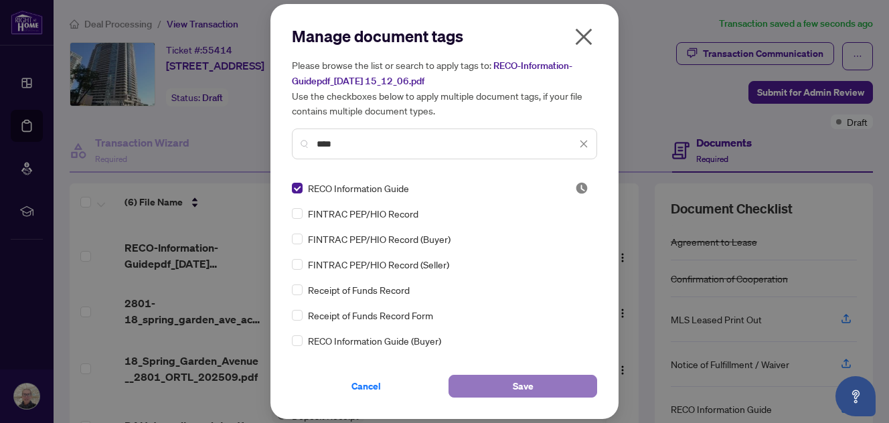
click at [533, 384] on button "Save" at bounding box center [523, 386] width 149 height 23
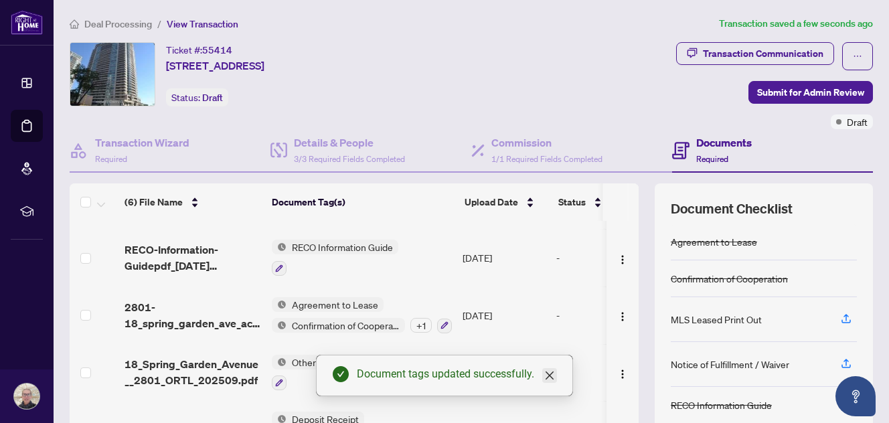
click at [545, 372] on icon "close" at bounding box center [549, 375] width 11 height 11
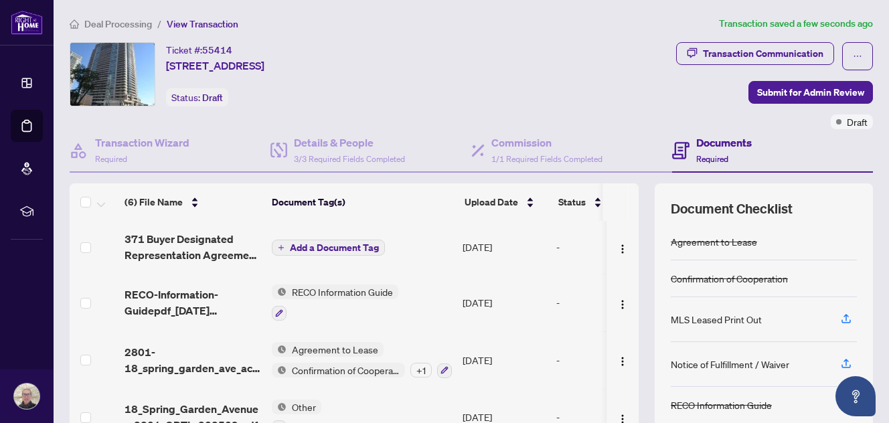
scroll to position [0, 0]
click at [349, 246] on span "Add a Document Tag" at bounding box center [334, 248] width 89 height 9
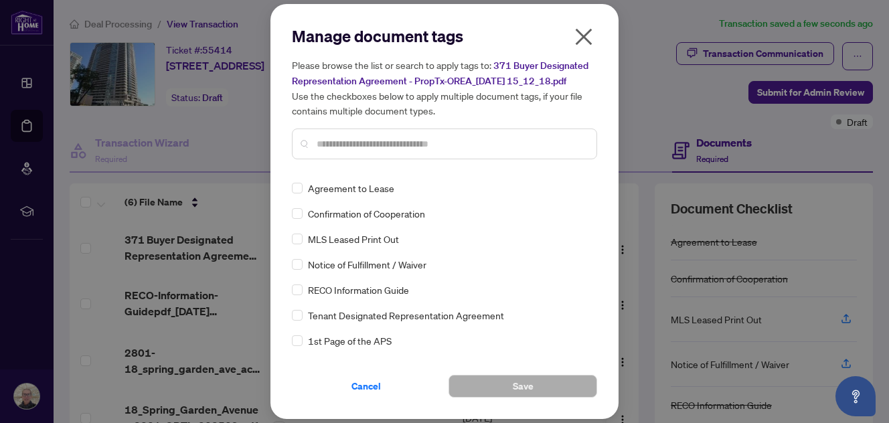
click at [370, 147] on input "text" at bounding box center [451, 144] width 269 height 15
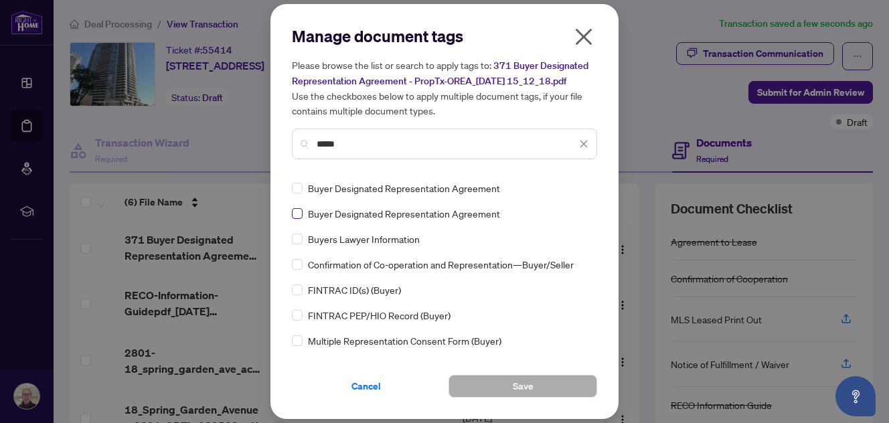
type input "*****"
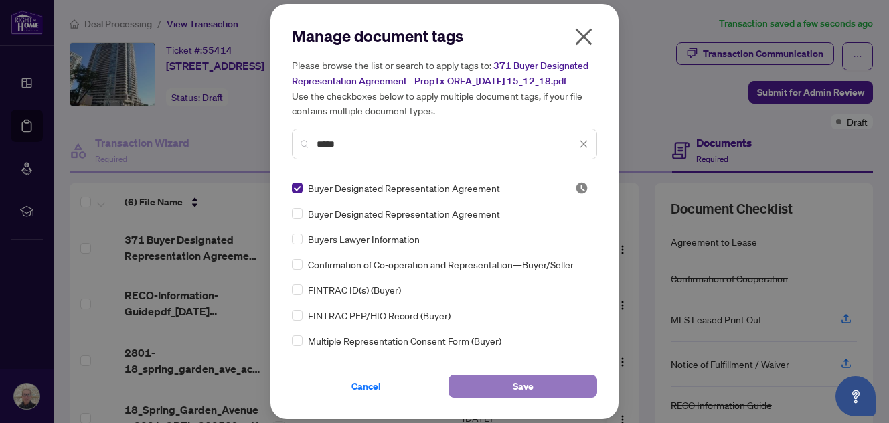
click at [524, 387] on span "Save" at bounding box center [523, 386] width 21 height 21
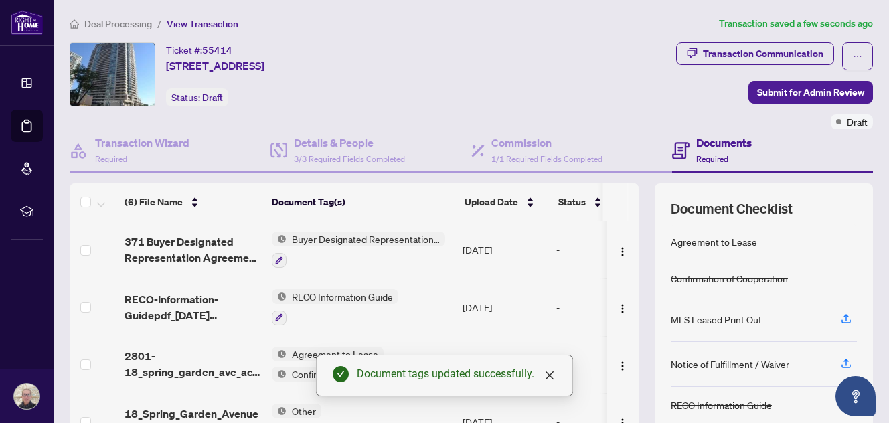
click at [635, 307] on div "(6) File Name Document Tag(s) Upload Date Status (6) File Name Document Tag(s) …" at bounding box center [472, 347] width 804 height 328
click at [546, 371] on icon "close" at bounding box center [549, 375] width 11 height 11
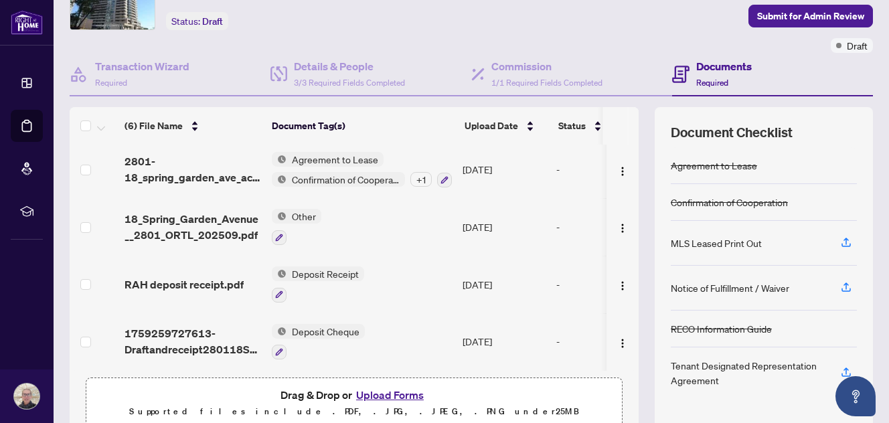
scroll to position [135, 0]
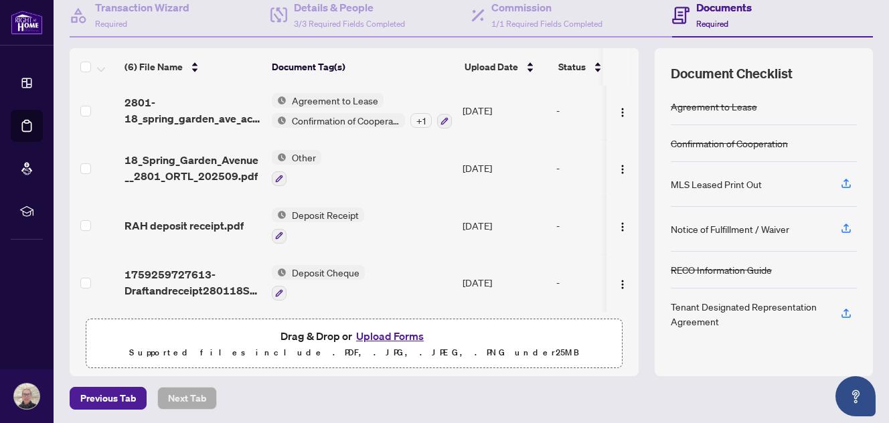
click at [403, 330] on button "Upload Forms" at bounding box center [390, 335] width 76 height 17
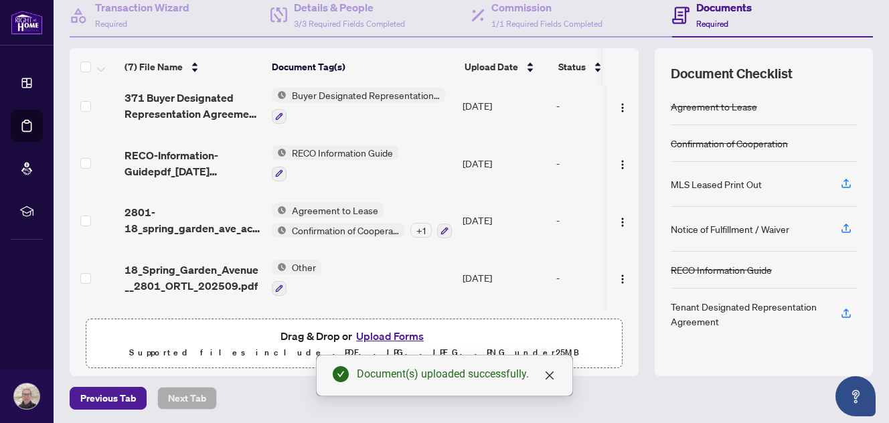
scroll to position [0, 0]
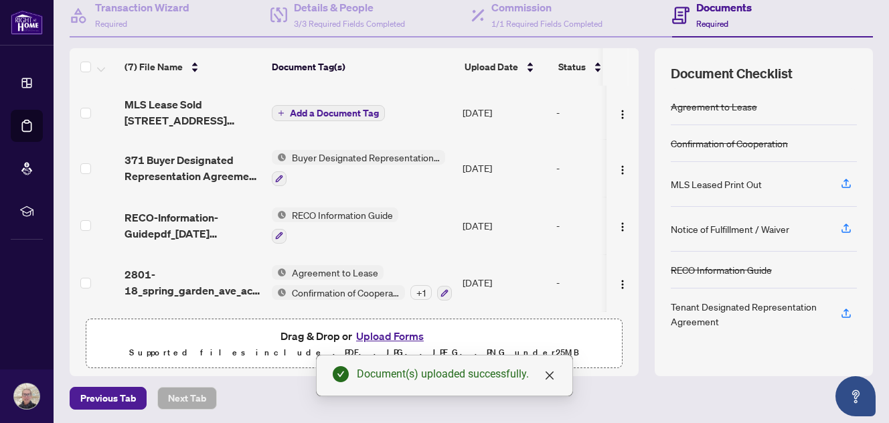
click at [342, 113] on span "Add a Document Tag" at bounding box center [334, 112] width 89 height 9
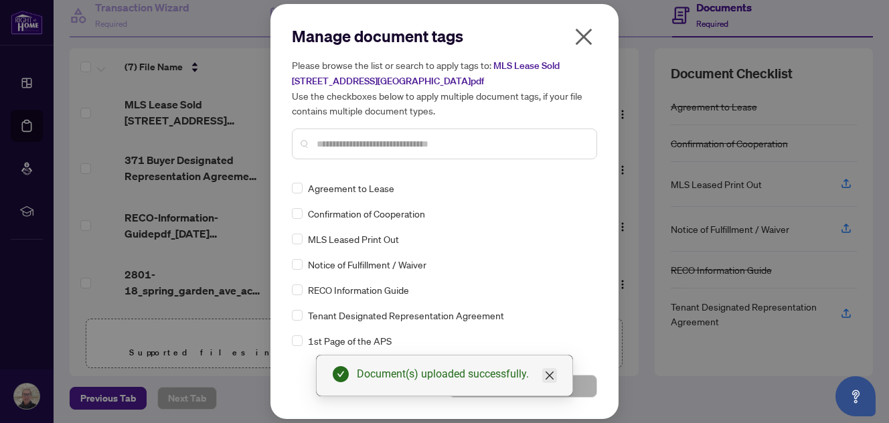
click at [557, 375] on link "Close" at bounding box center [549, 375] width 15 height 15
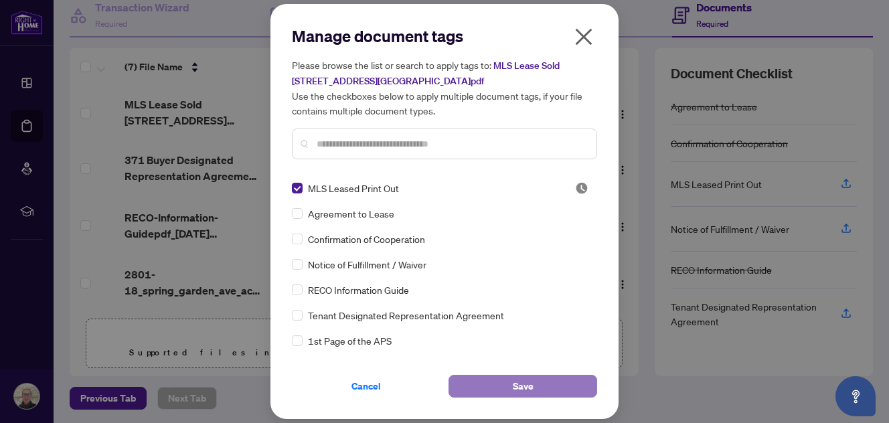
click at [534, 385] on button "Save" at bounding box center [523, 386] width 149 height 23
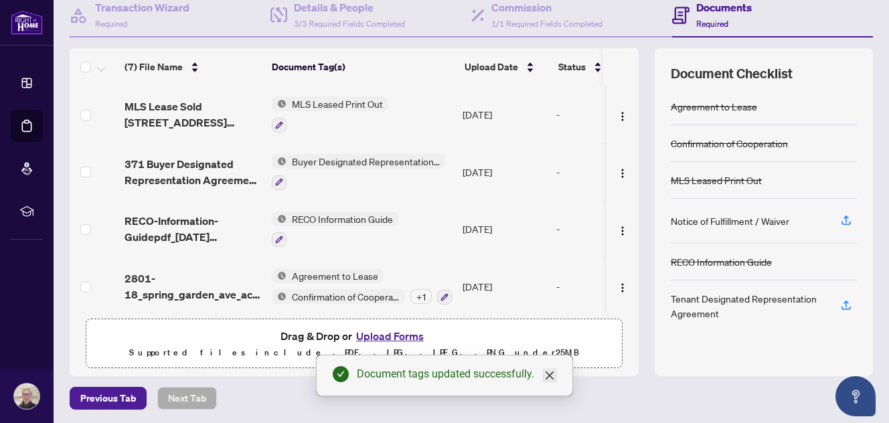
click at [552, 376] on icon "close" at bounding box center [549, 375] width 11 height 11
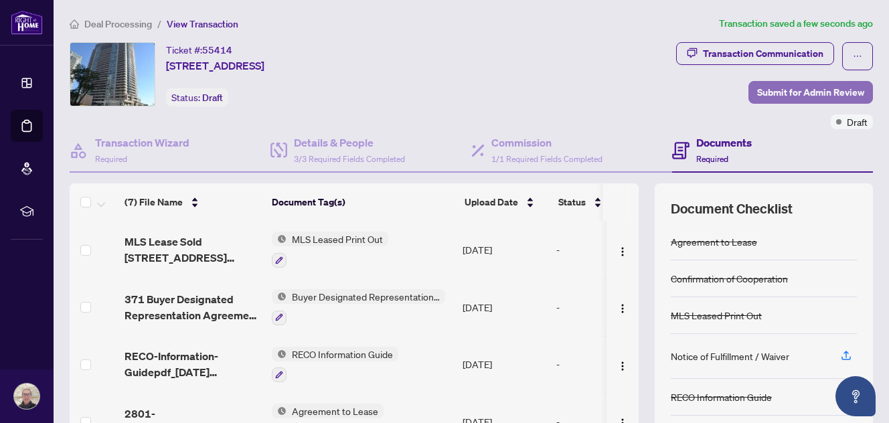
click at [810, 91] on span "Submit for Admin Review" at bounding box center [810, 92] width 107 height 21
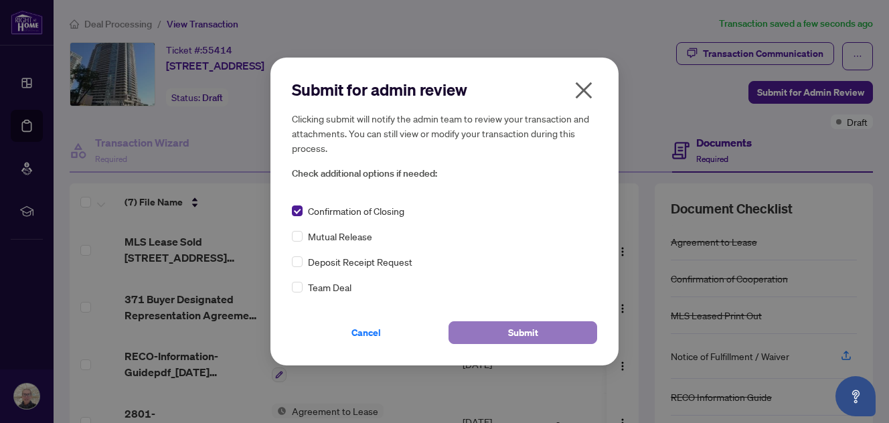
click at [526, 329] on span "Submit" at bounding box center [523, 332] width 30 height 21
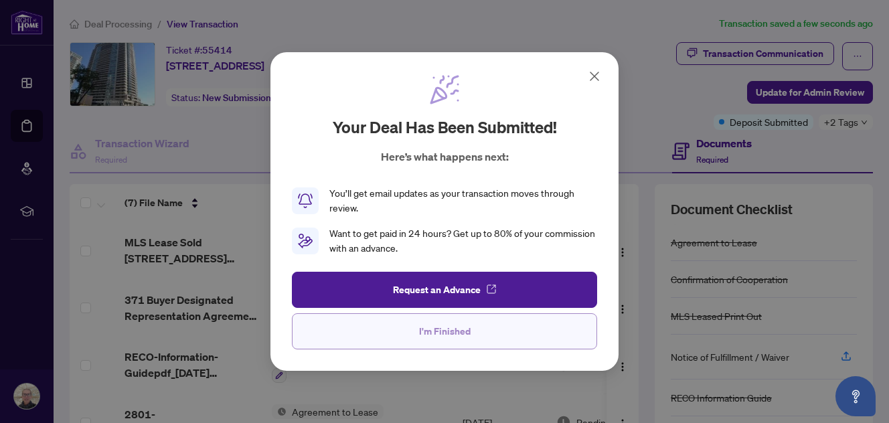
click at [510, 328] on button "I'm Finished" at bounding box center [444, 331] width 305 height 36
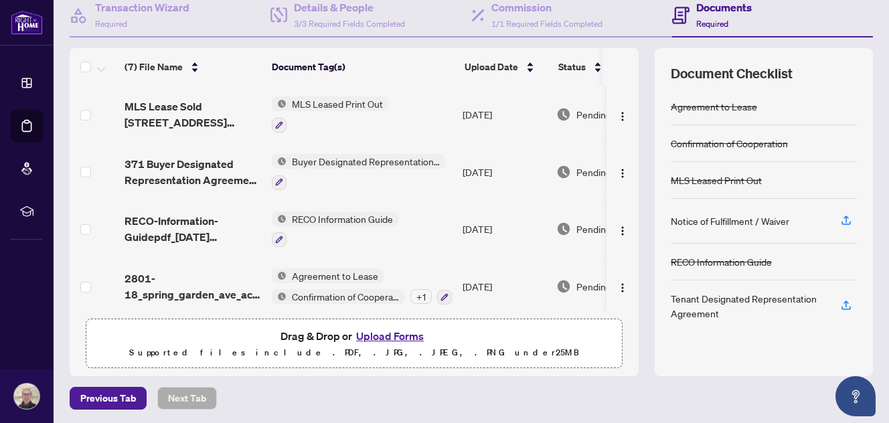
scroll to position [68, 0]
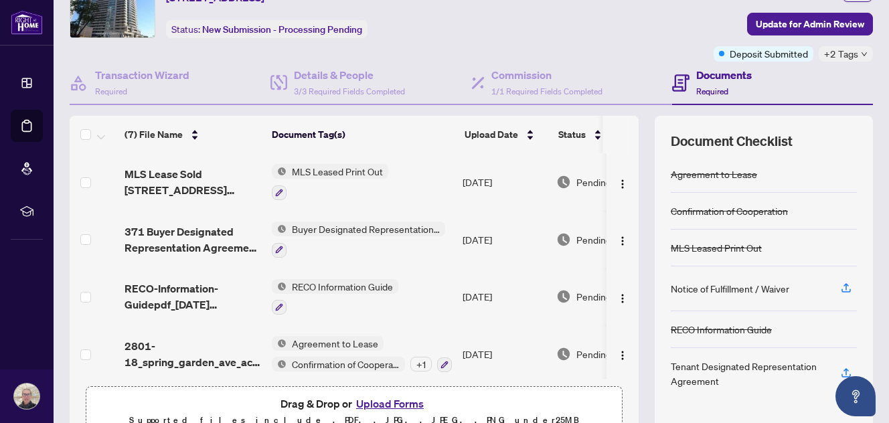
click at [409, 222] on span "Buyer Designated Representation Agreement" at bounding box center [366, 229] width 159 height 15
click at [617, 238] on img "button" at bounding box center [622, 241] width 11 height 11
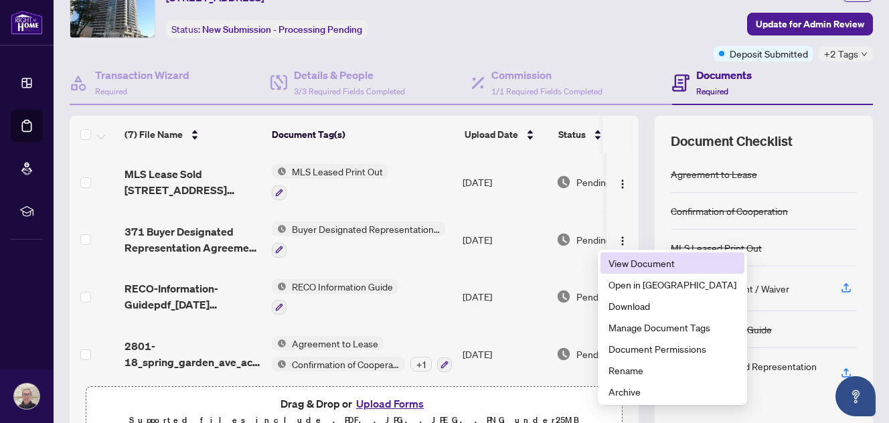
click at [631, 263] on span "View Document" at bounding box center [673, 263] width 128 height 15
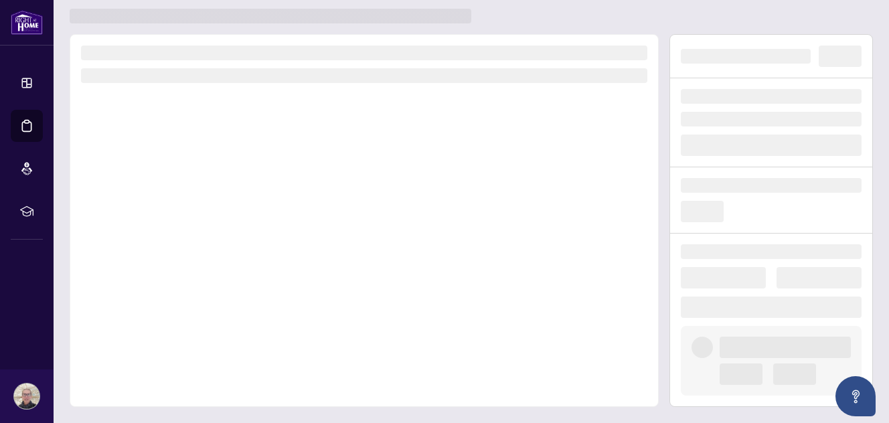
scroll to position [31, 0]
click at [631, 263] on div at bounding box center [364, 221] width 589 height 373
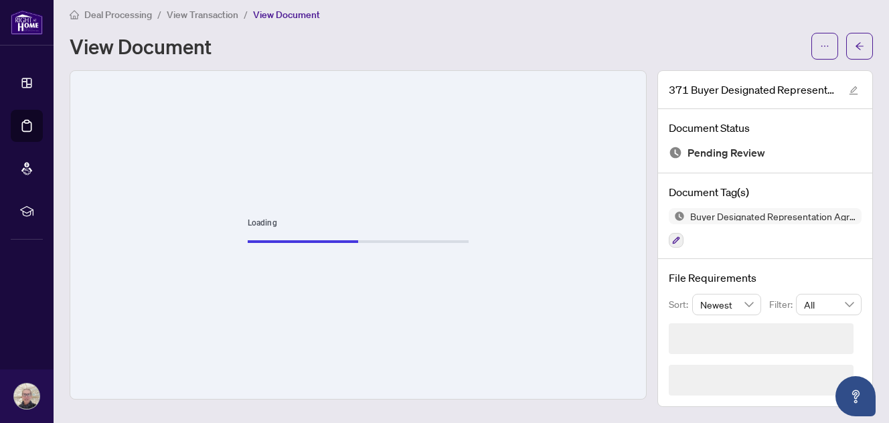
scroll to position [0, 0]
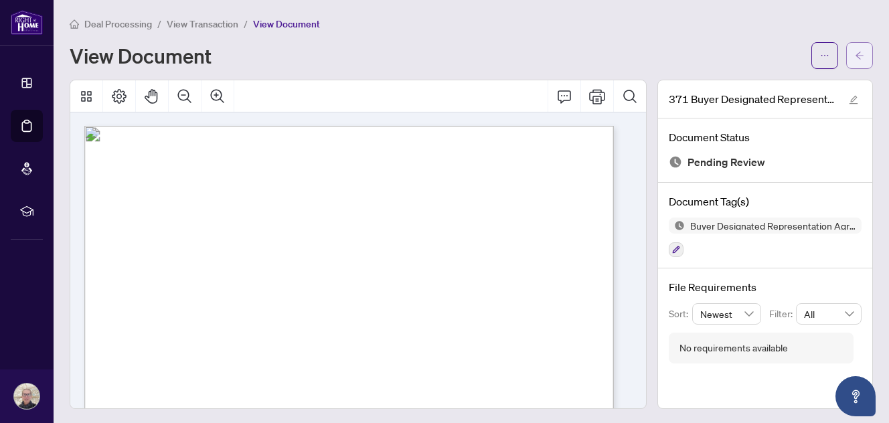
click at [854, 52] on button "button" at bounding box center [859, 55] width 27 height 27
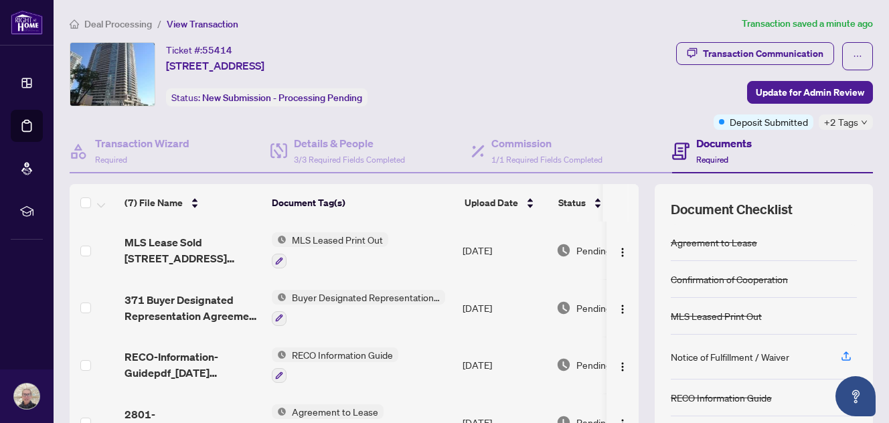
click at [627, 79] on div "Transaction Communication Update for Admin Review Deposit Submitted +2 Tags" at bounding box center [699, 86] width 349 height 88
click at [633, 68] on div "Transaction Communication Update for Admin Review Deposit Submitted +2 Tags" at bounding box center [699, 86] width 349 height 88
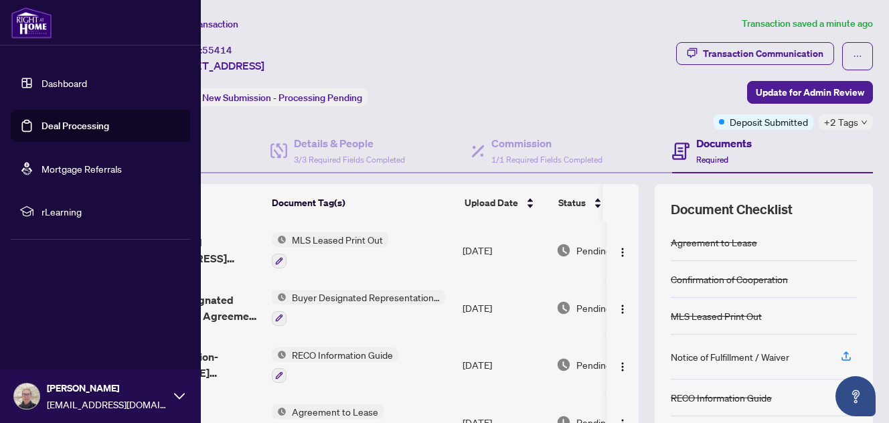
click at [17, 386] on img at bounding box center [26, 396] width 25 height 25
click at [41, 321] on span "Logout" at bounding box center [54, 316] width 30 height 21
